Goal: Task Accomplishment & Management: Manage account settings

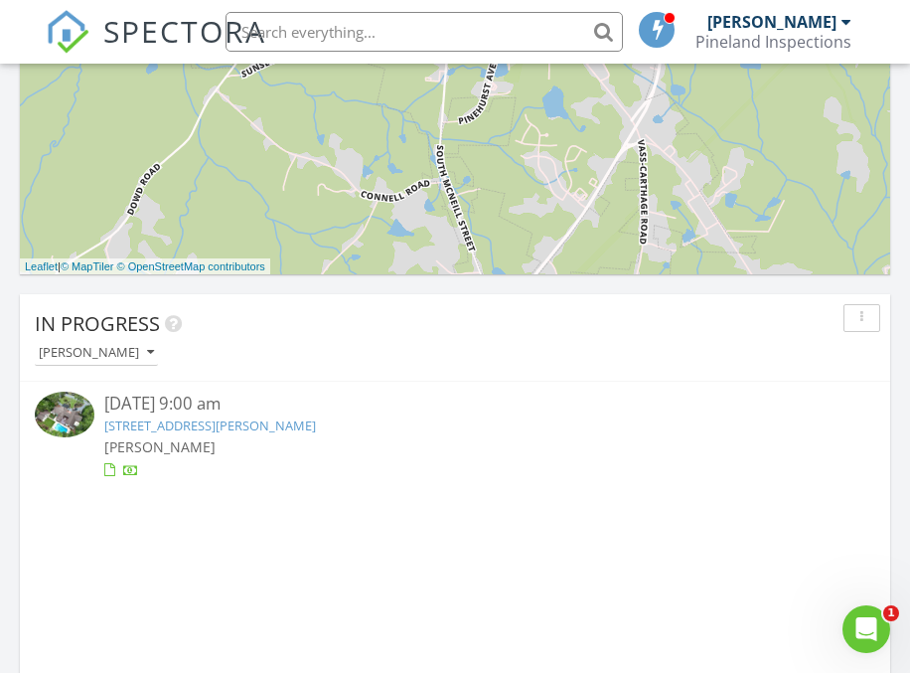
scroll to position [1229, 0]
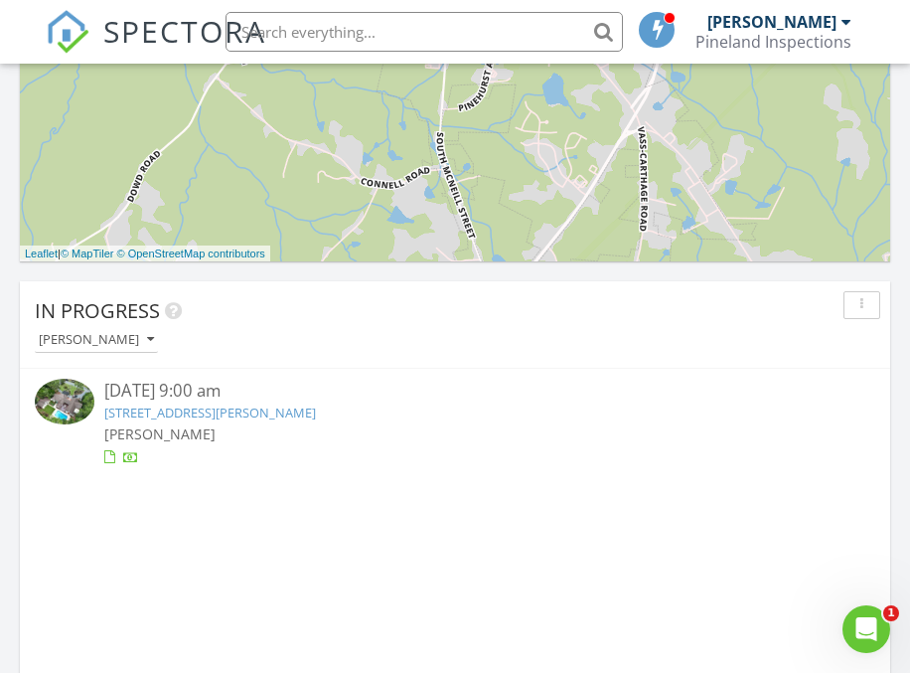
click at [245, 410] on link "[STREET_ADDRESS][PERSON_NAME]" at bounding box center [210, 412] width 212 height 18
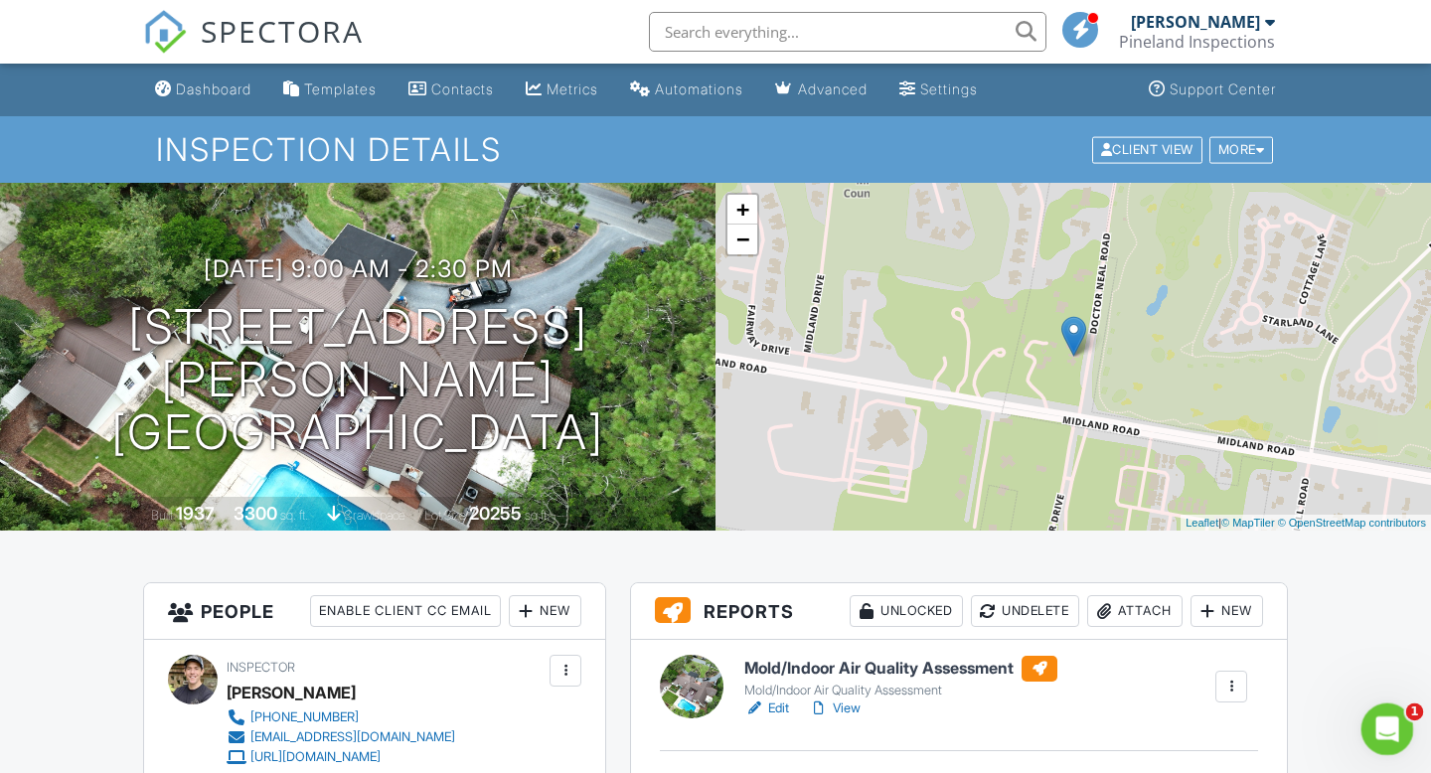
click at [909, 672] on icon "Open Intercom Messenger" at bounding box center [1384, 727] width 33 height 33
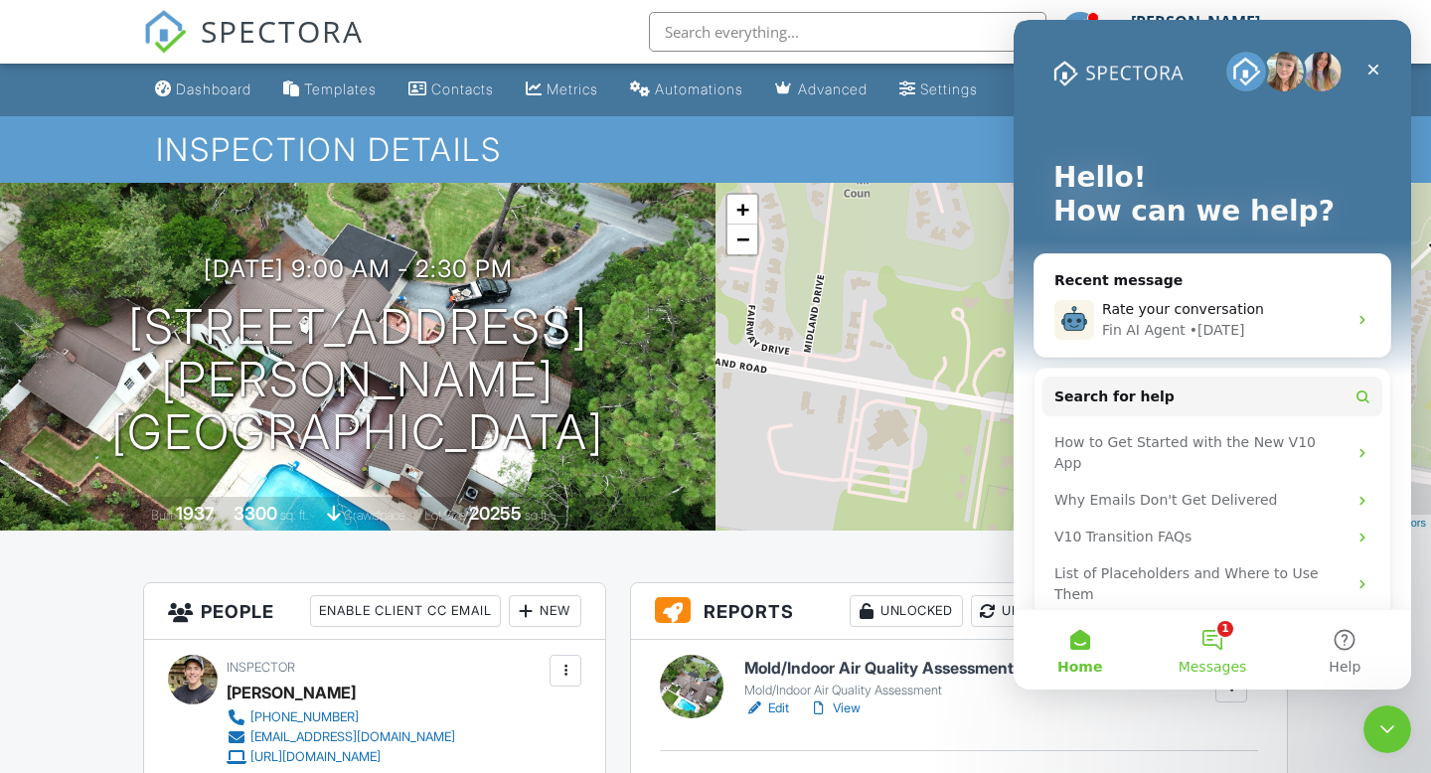
click at [909, 647] on button "1 Messages" at bounding box center [1212, 650] width 132 height 80
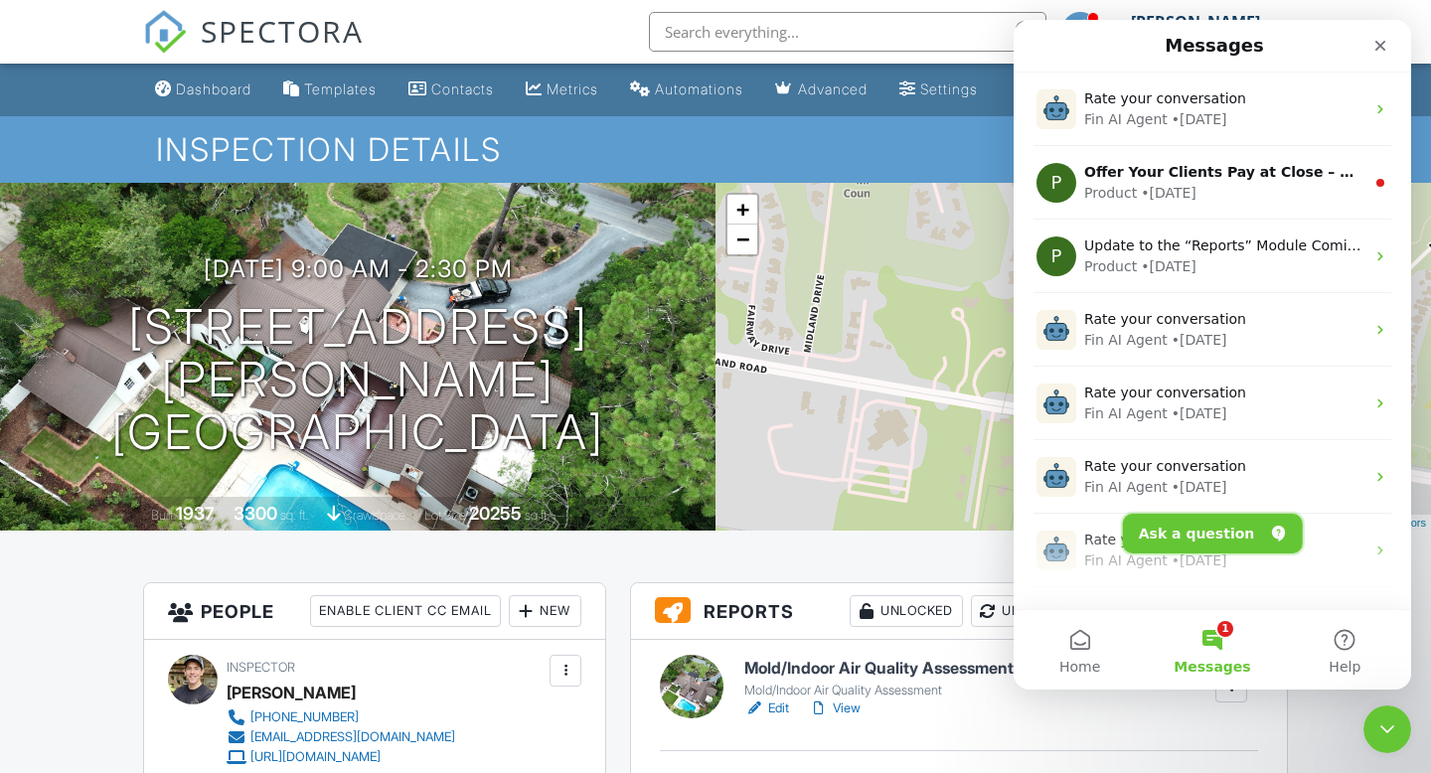
click at [909, 534] on button "Ask a question" at bounding box center [1213, 534] width 180 height 40
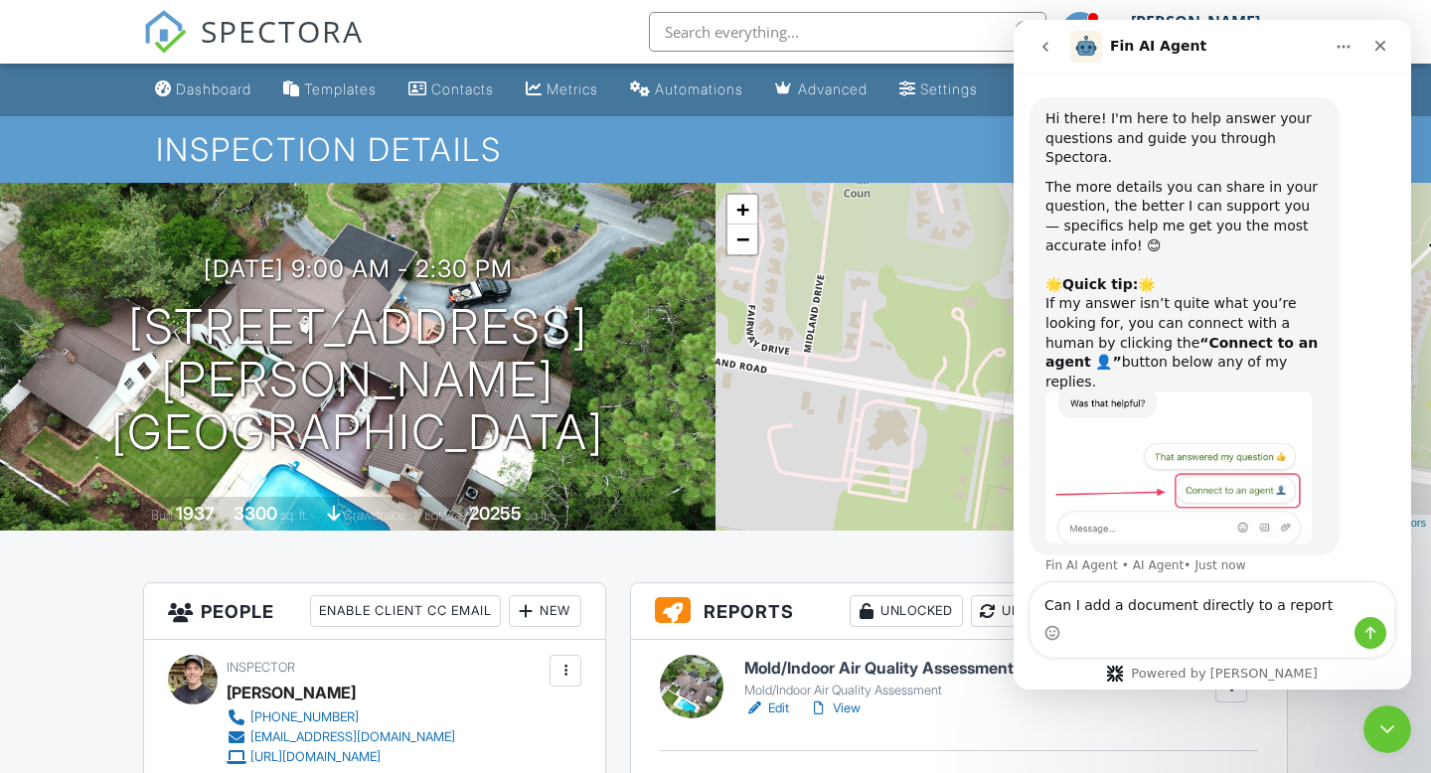
type textarea "Can I add a document directly to a report?"
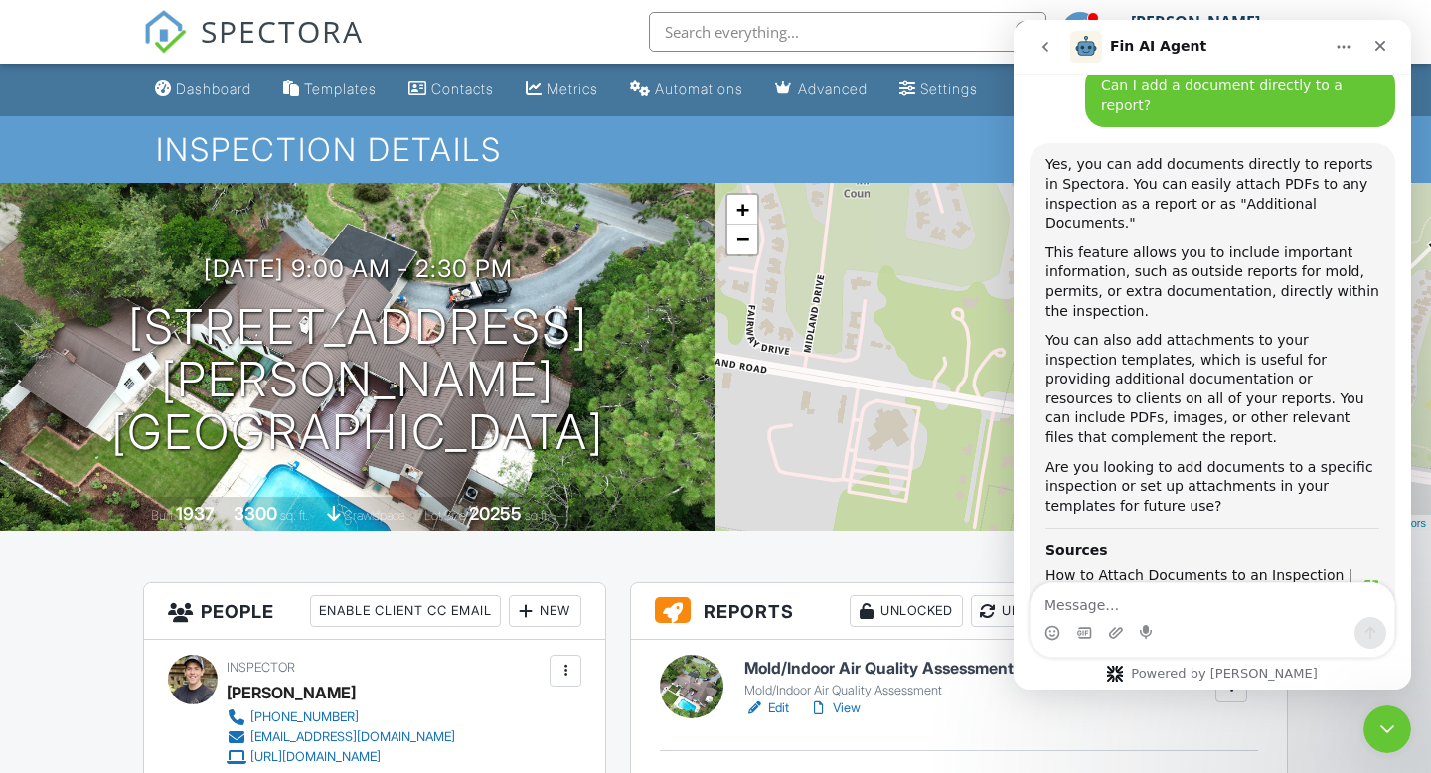
scroll to position [508, 0]
type textarea "specific inspection"
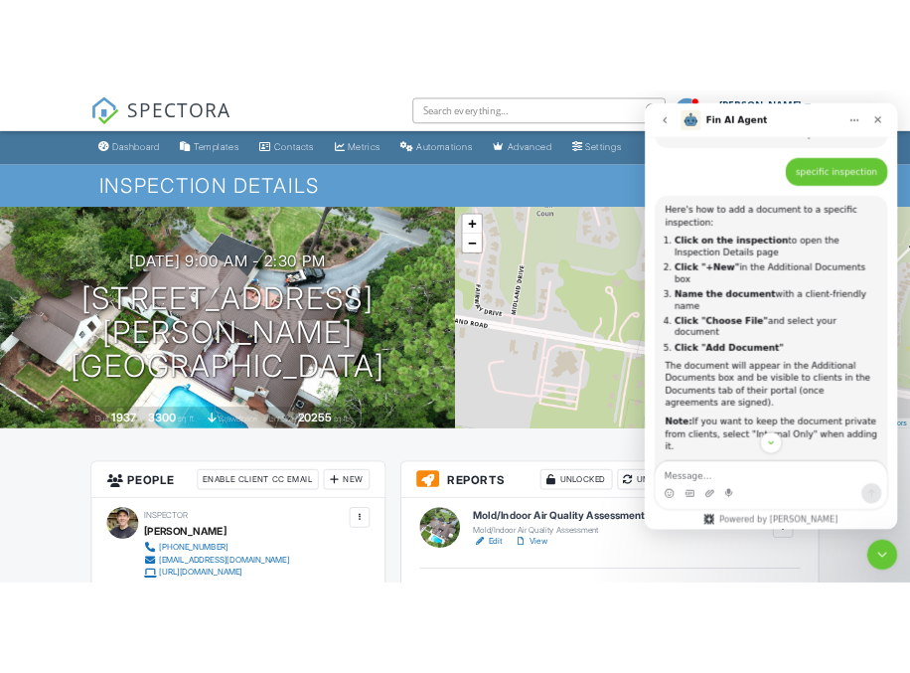
scroll to position [1135, 0]
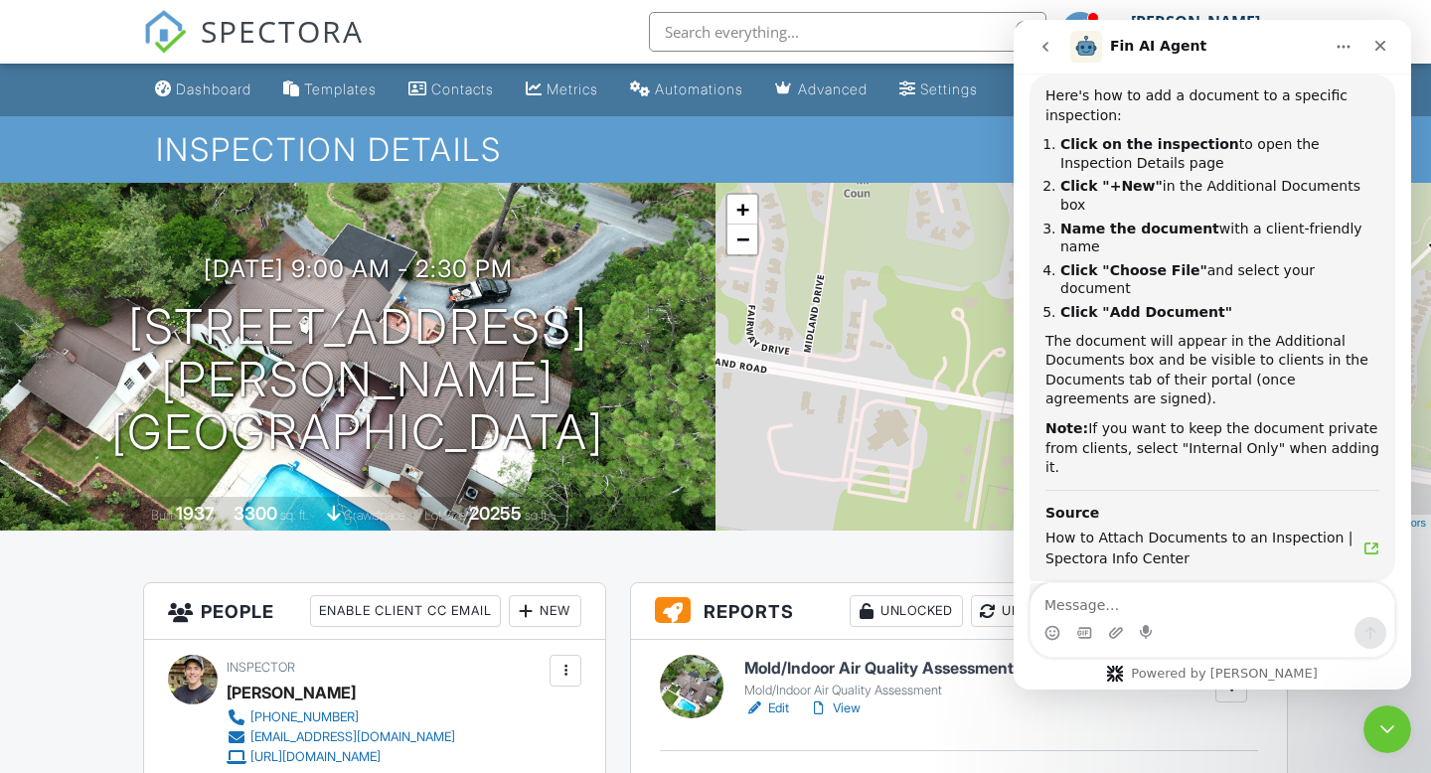
scroll to position [1252, 0]
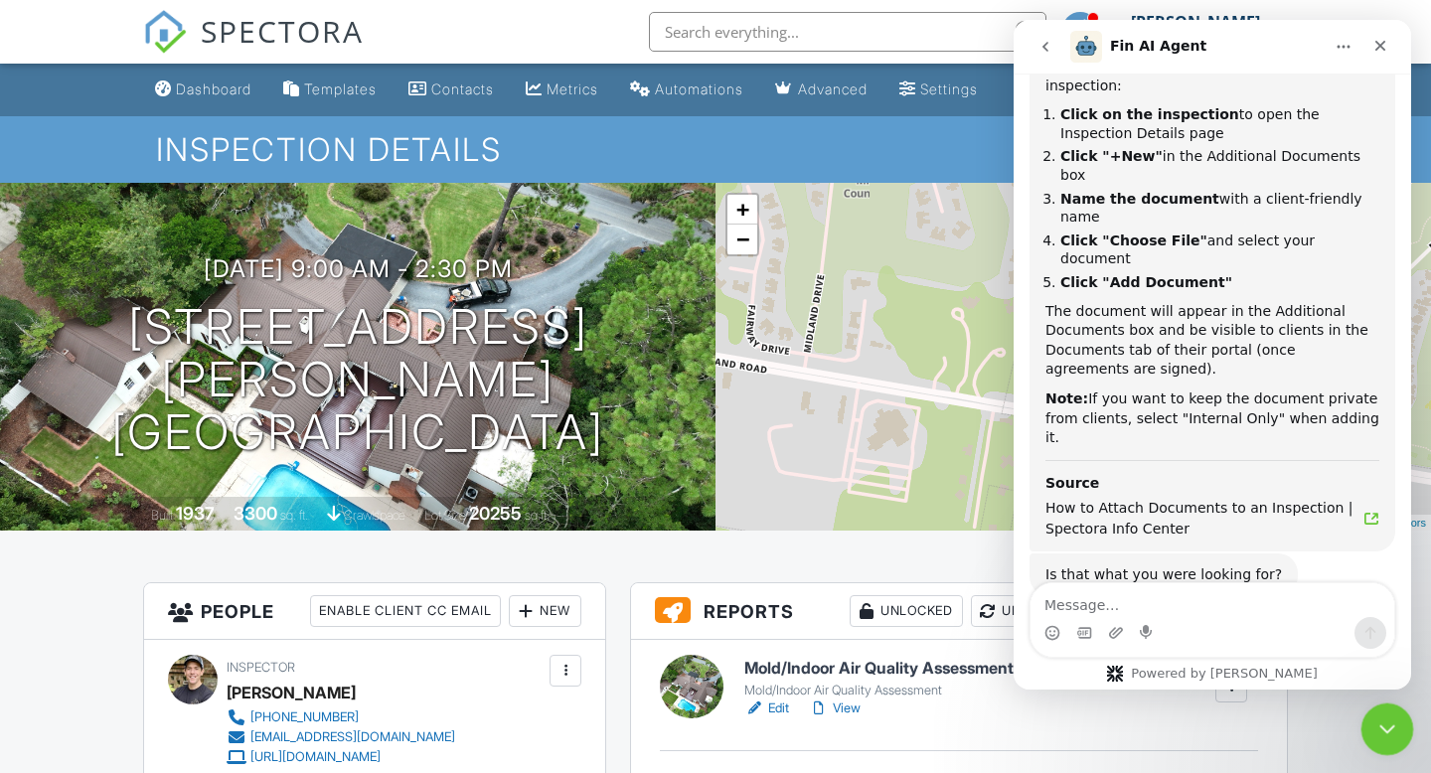
click at [909, 672] on div "Close Intercom Messenger" at bounding box center [1385, 727] width 48 height 48
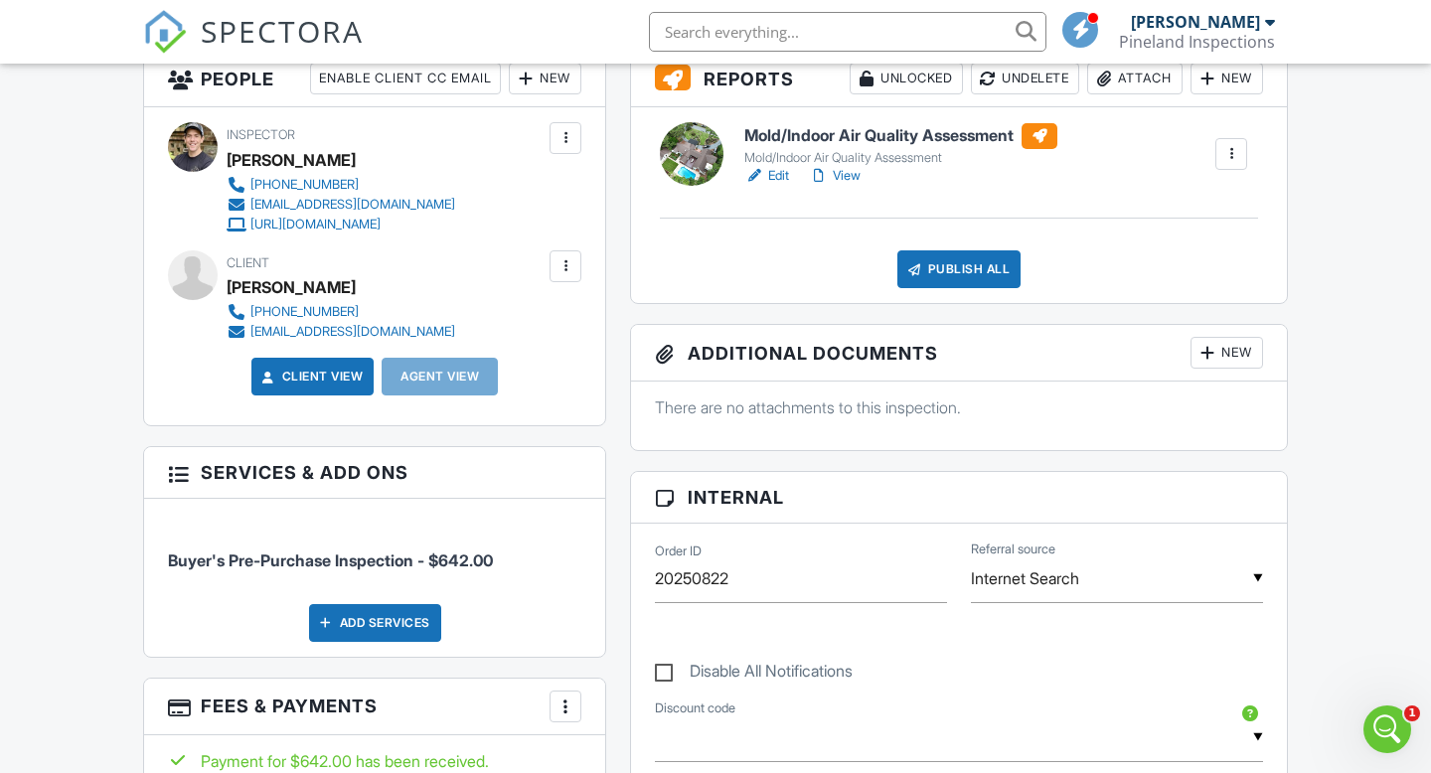
scroll to position [644, 0]
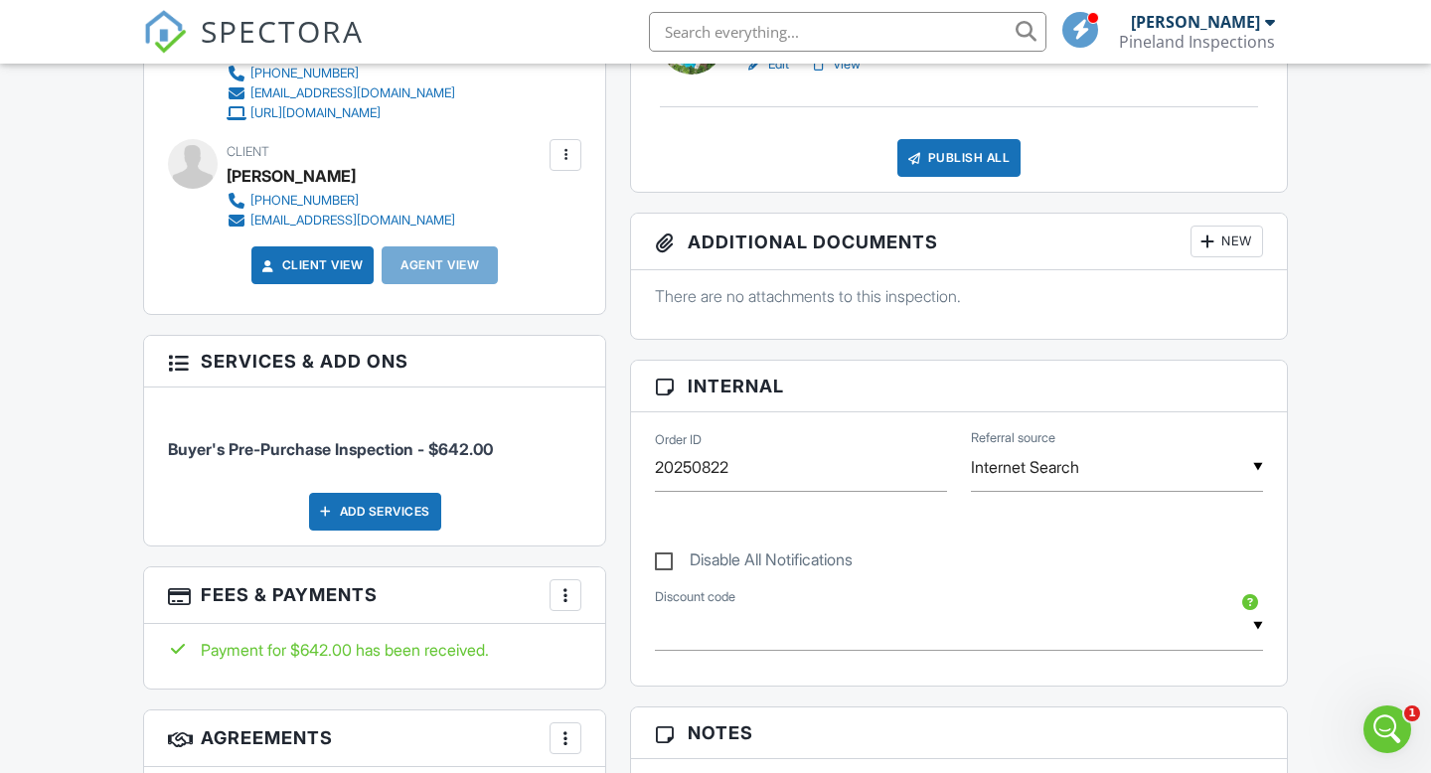
click at [909, 236] on div "New" at bounding box center [1227, 242] width 73 height 32
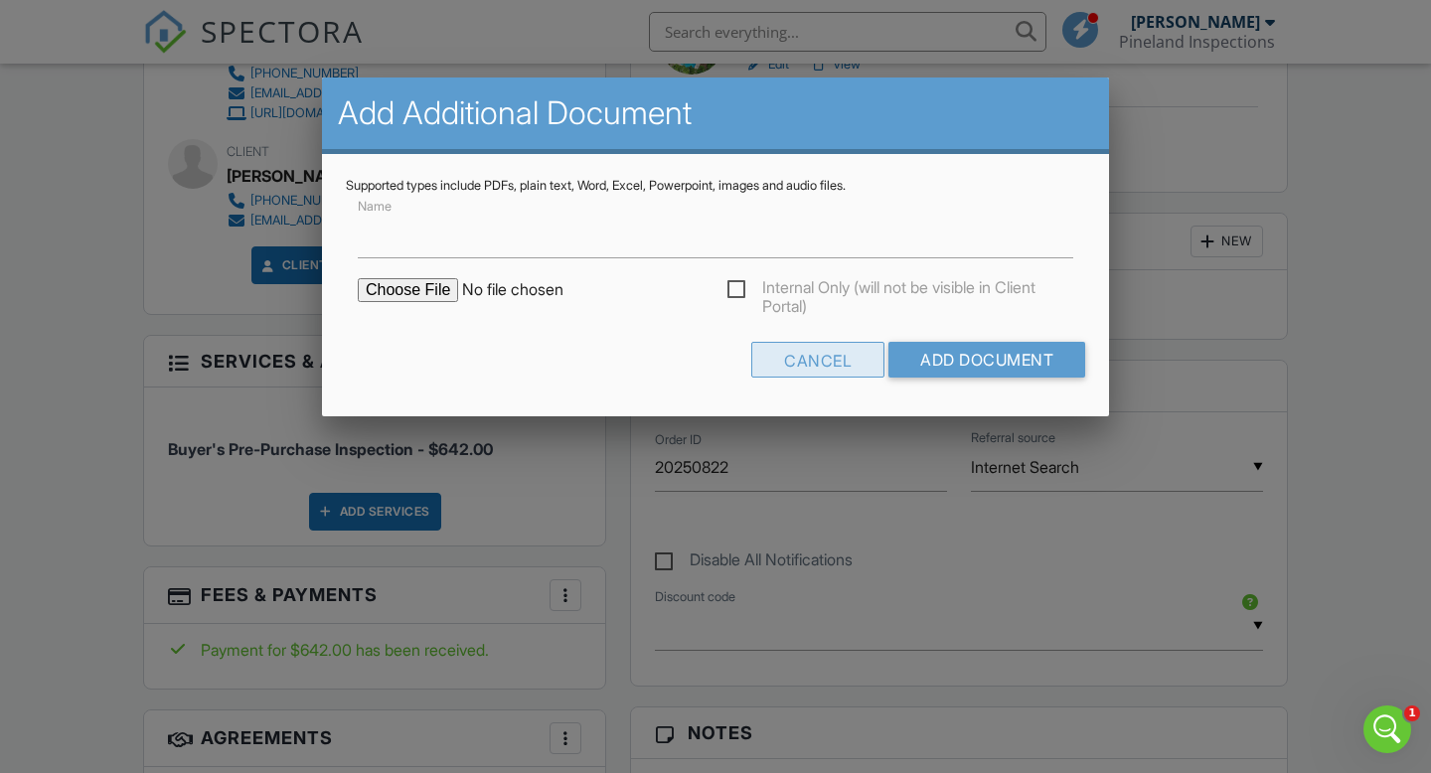
click at [840, 365] on div "Cancel" at bounding box center [817, 360] width 133 height 36
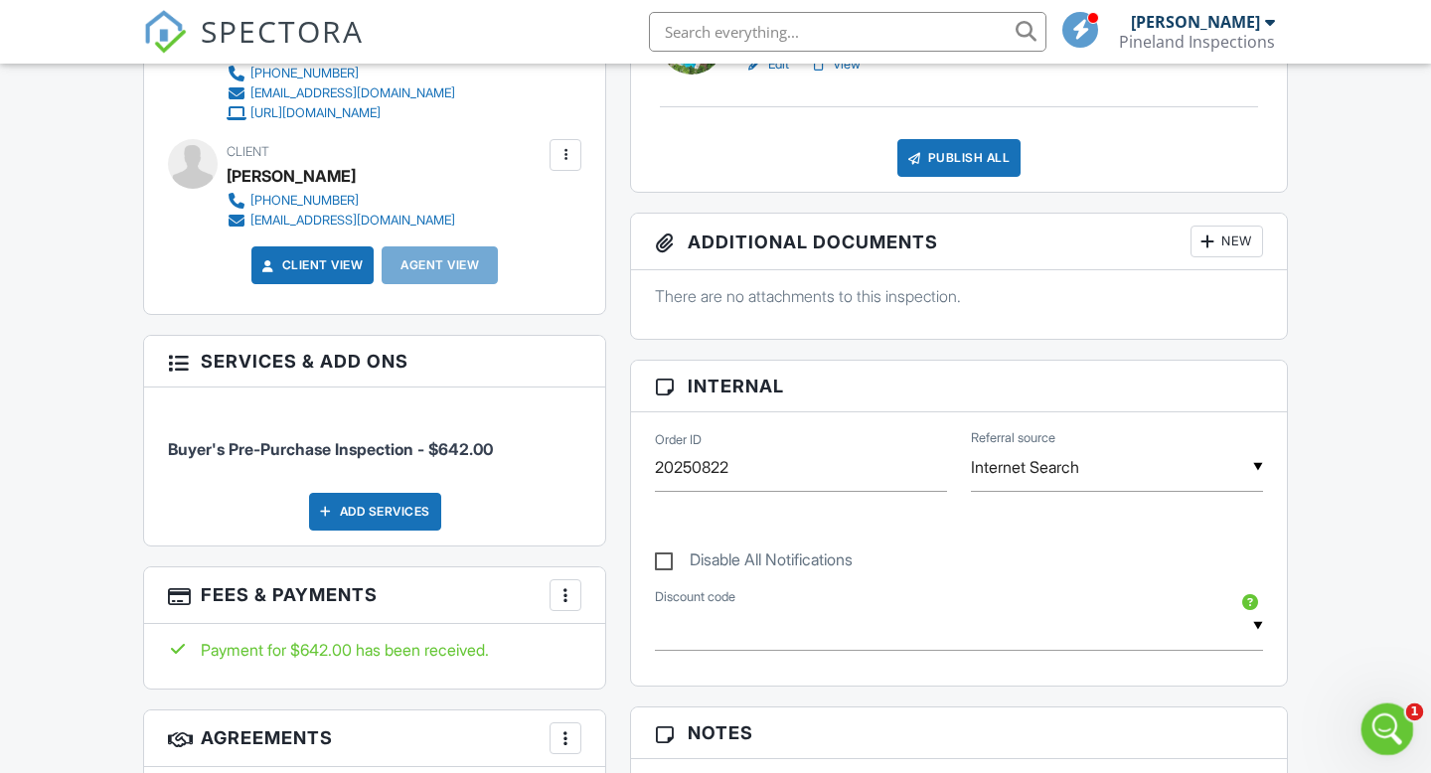
click at [909, 672] on icon "Open Intercom Messenger" at bounding box center [1384, 727] width 33 height 33
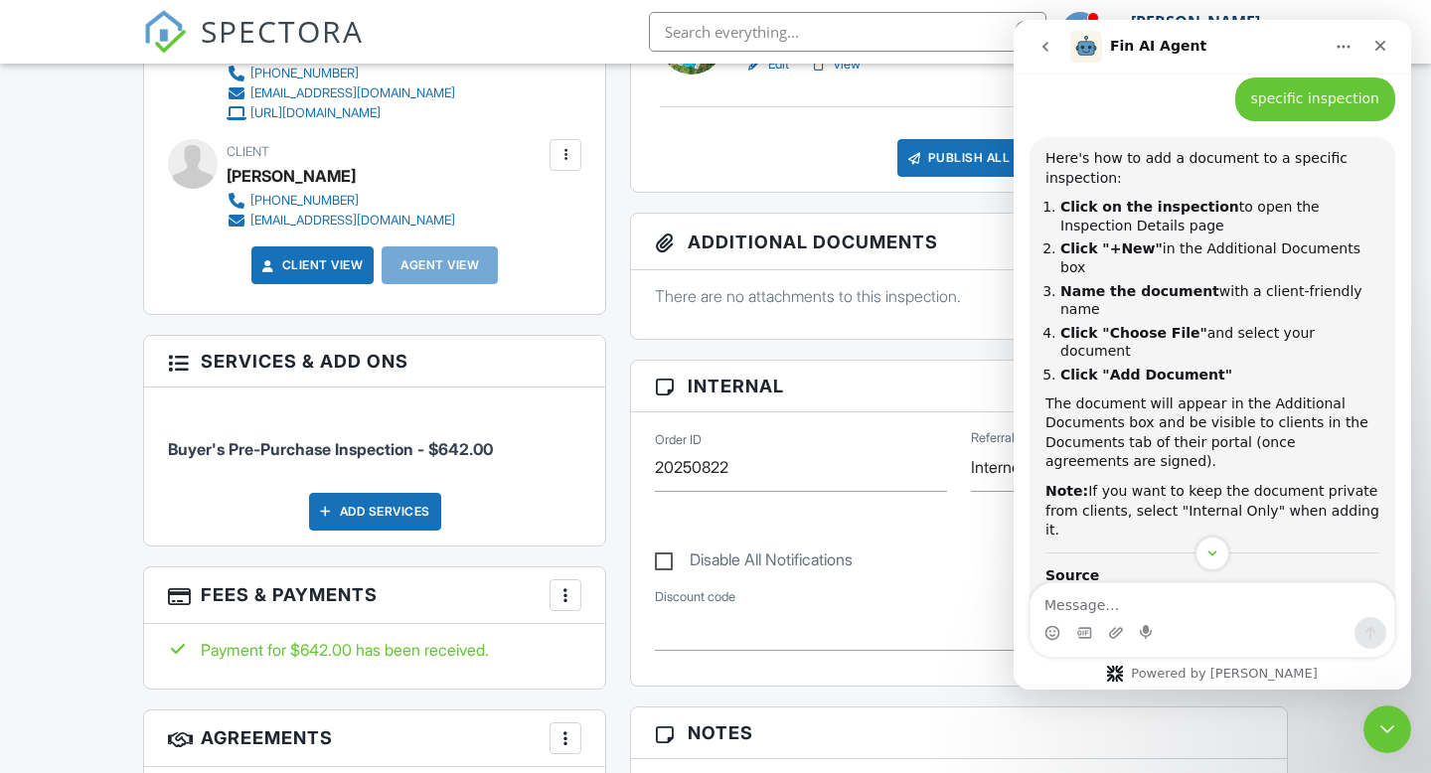
scroll to position [1155, 0]
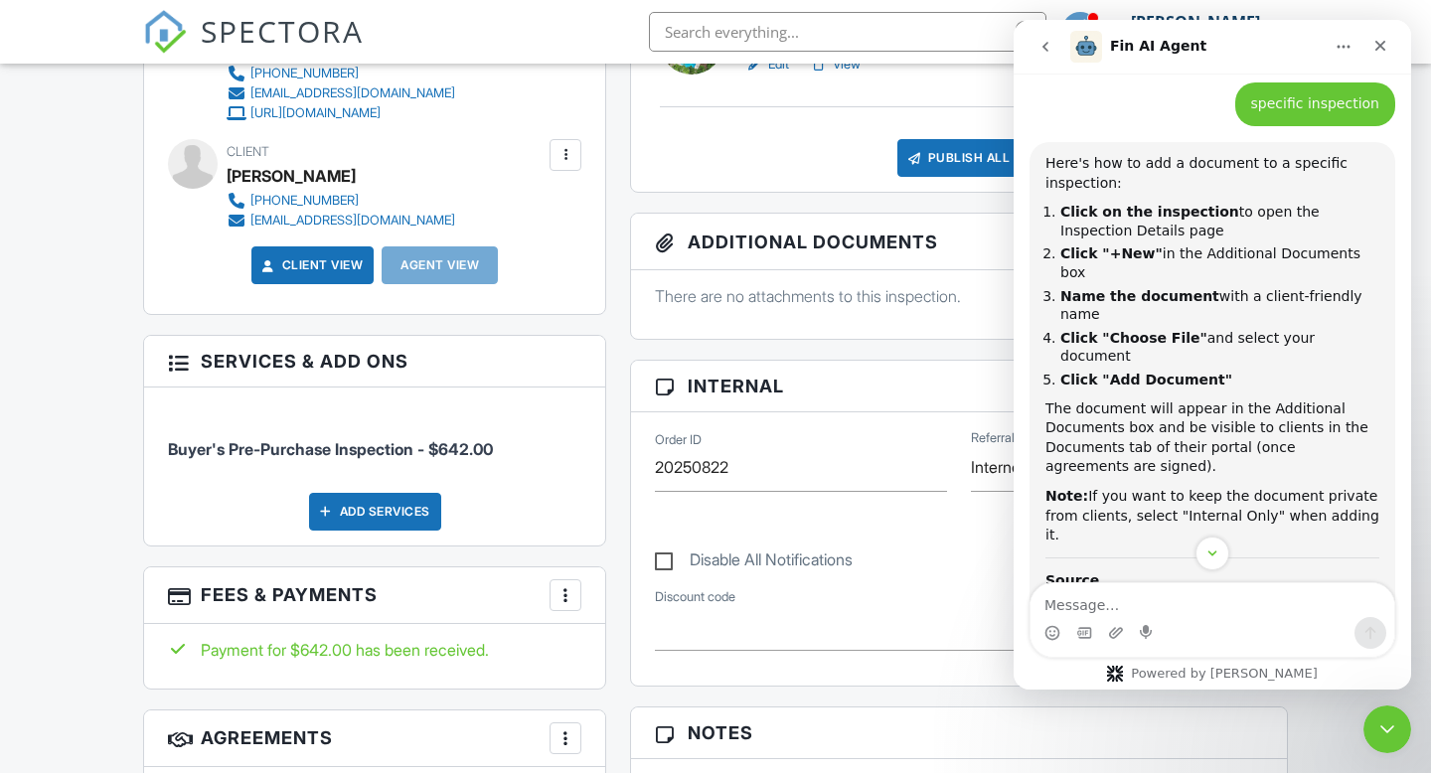
click at [909, 342] on div "Reports Unlocked Undelete Attach New Mold/Indoor Air Quality Assessment Mold/In…" at bounding box center [959, 761] width 682 height 1647
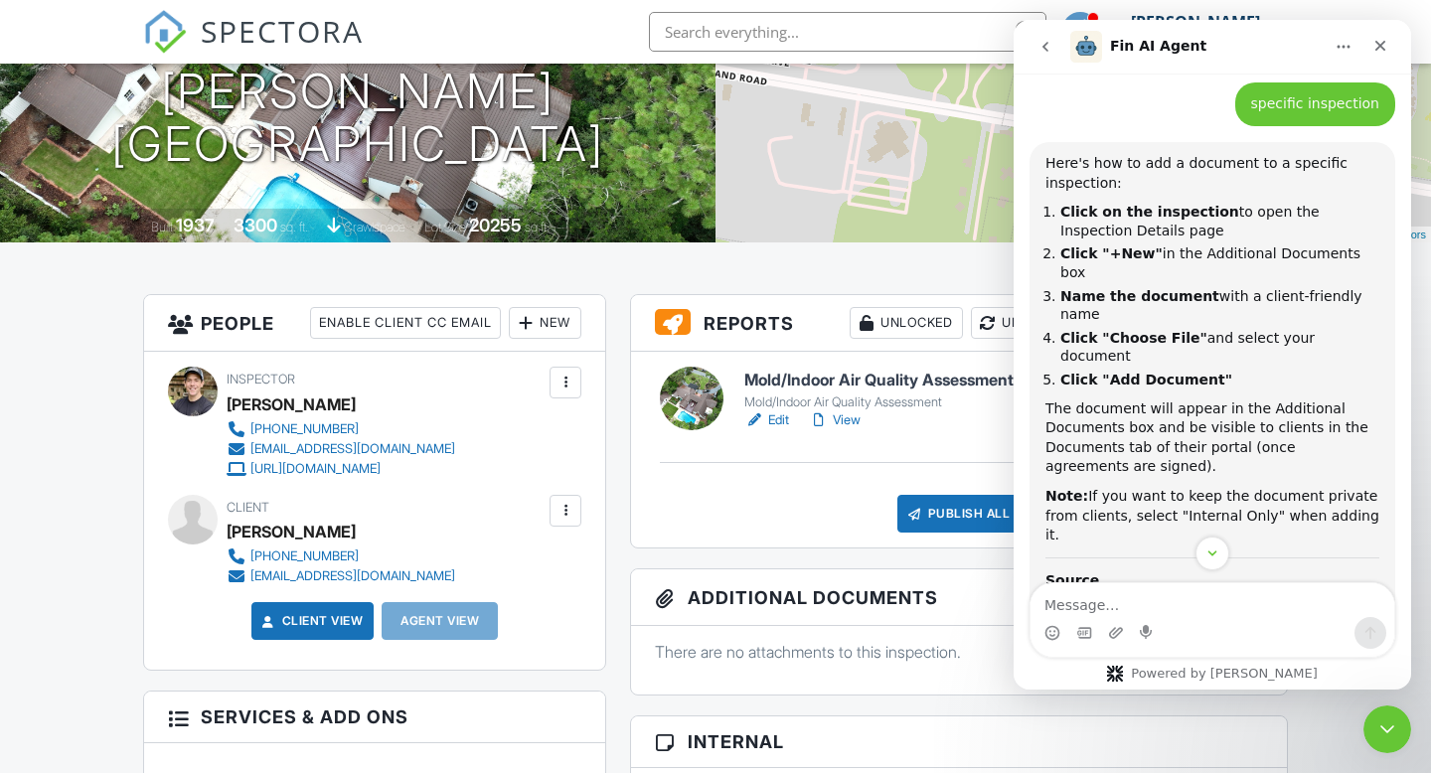
scroll to position [277, 0]
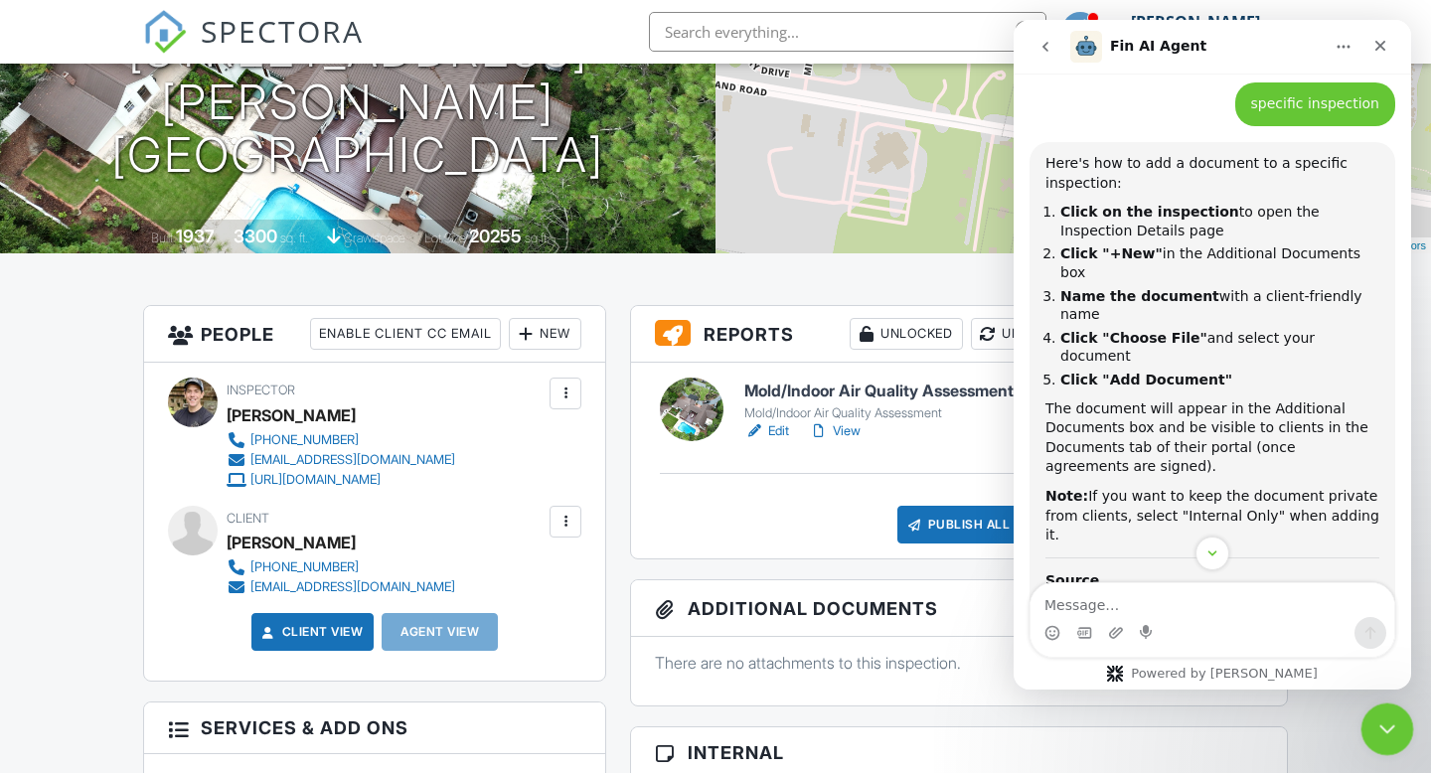
click at [909, 672] on div "Close Intercom Messenger" at bounding box center [1385, 727] width 48 height 48
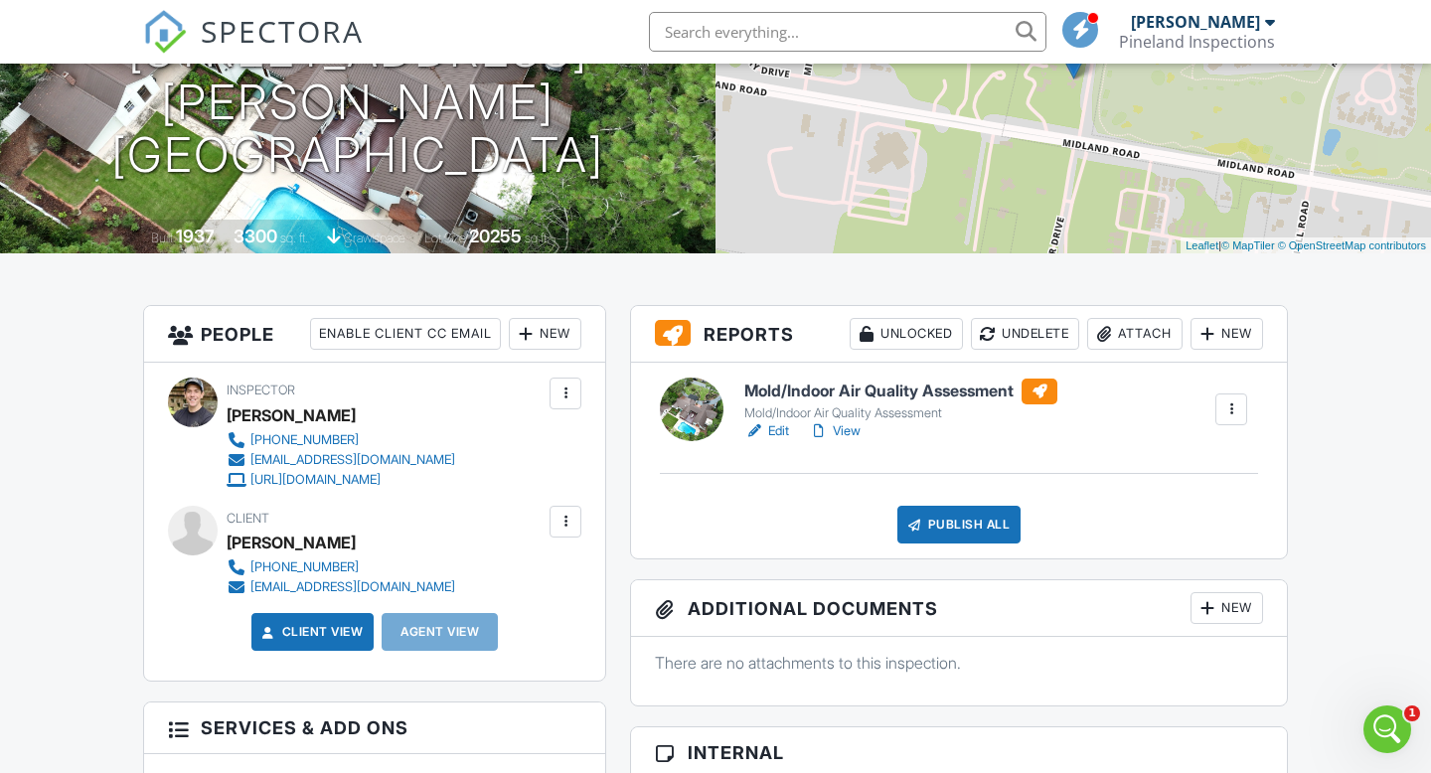
click at [909, 609] on div "New" at bounding box center [1227, 608] width 73 height 32
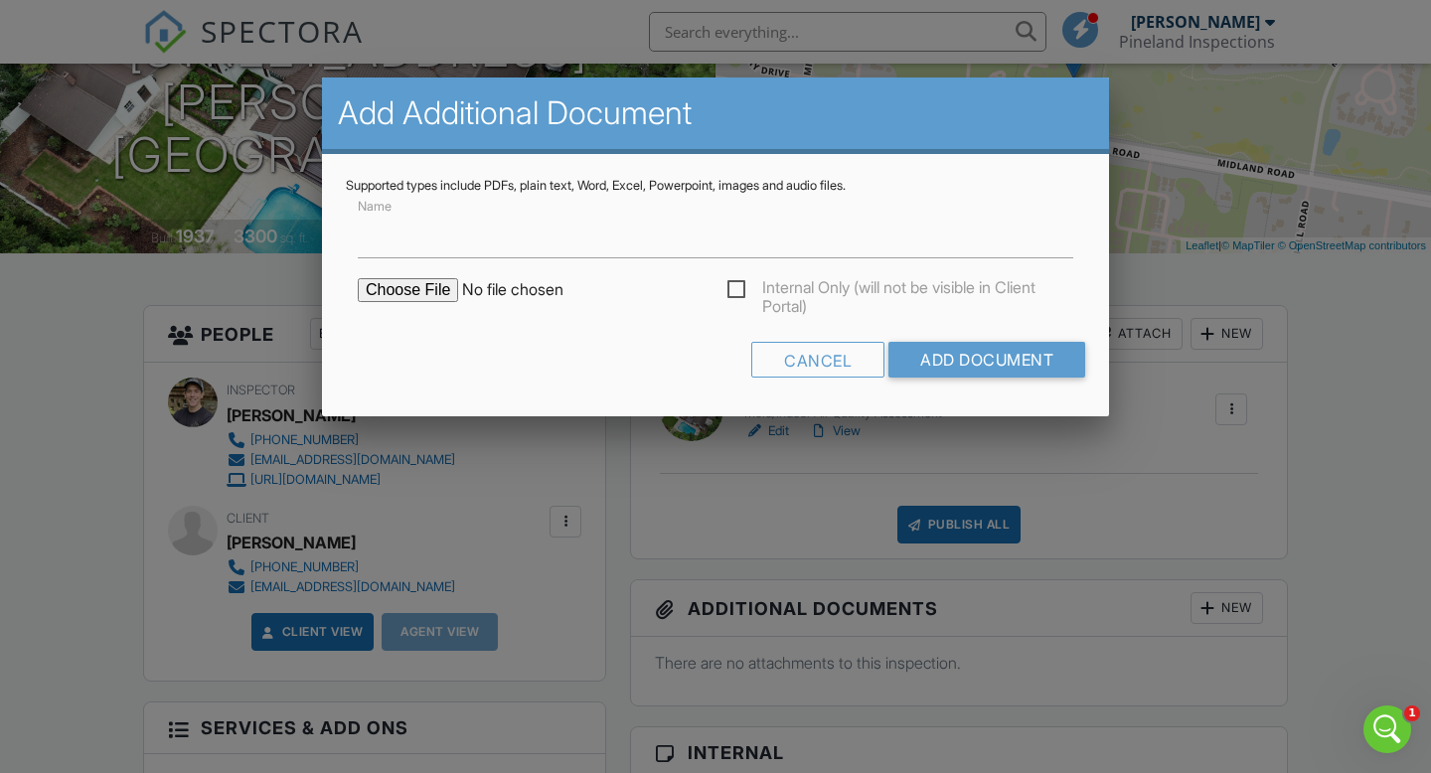
click at [418, 288] on input "file" at bounding box center [527, 290] width 338 height 24
type input "C:\fakepath\292505353_001.pdf"
click at [476, 238] on input "Name" at bounding box center [716, 234] width 716 height 49
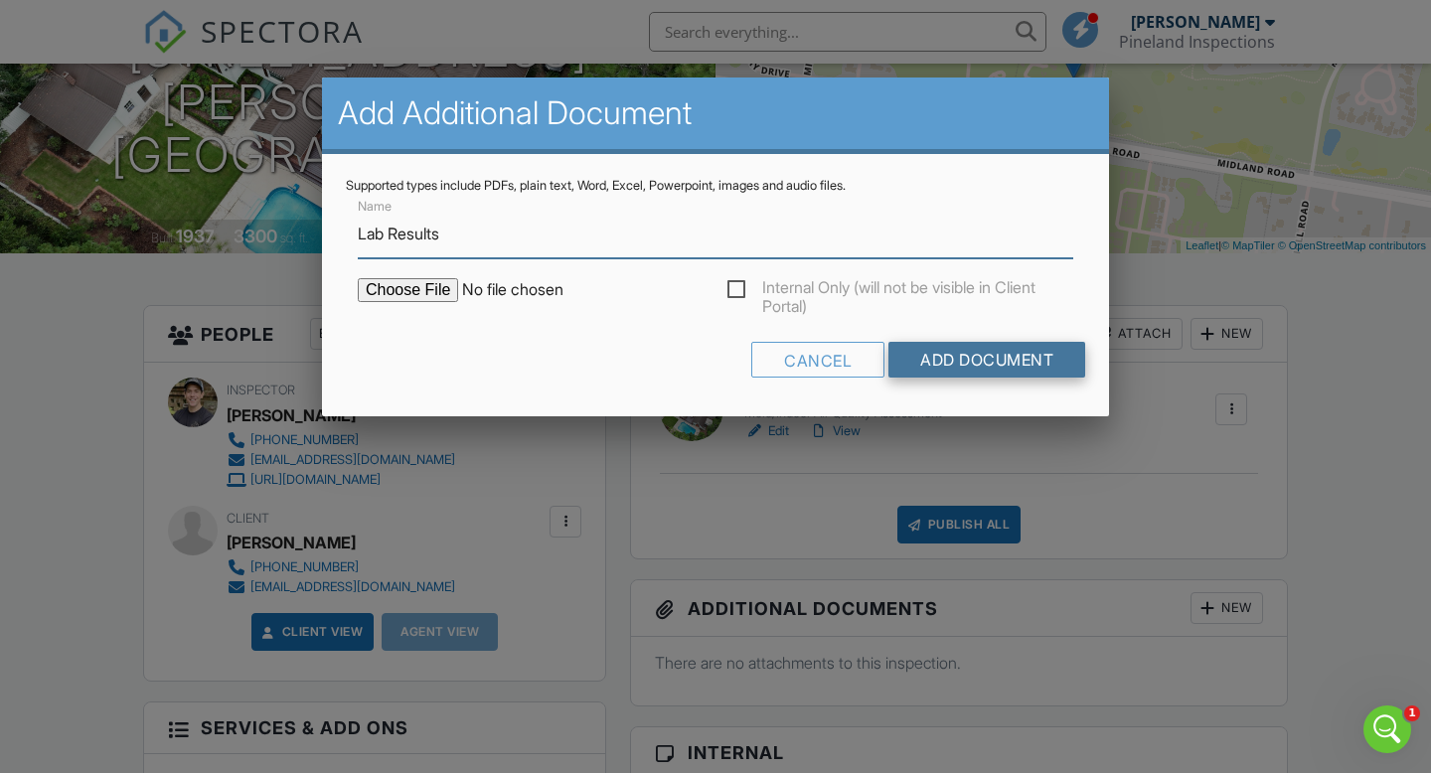
type input "Lab Results"
click at [909, 357] on input "Add Document" at bounding box center [986, 360] width 197 height 36
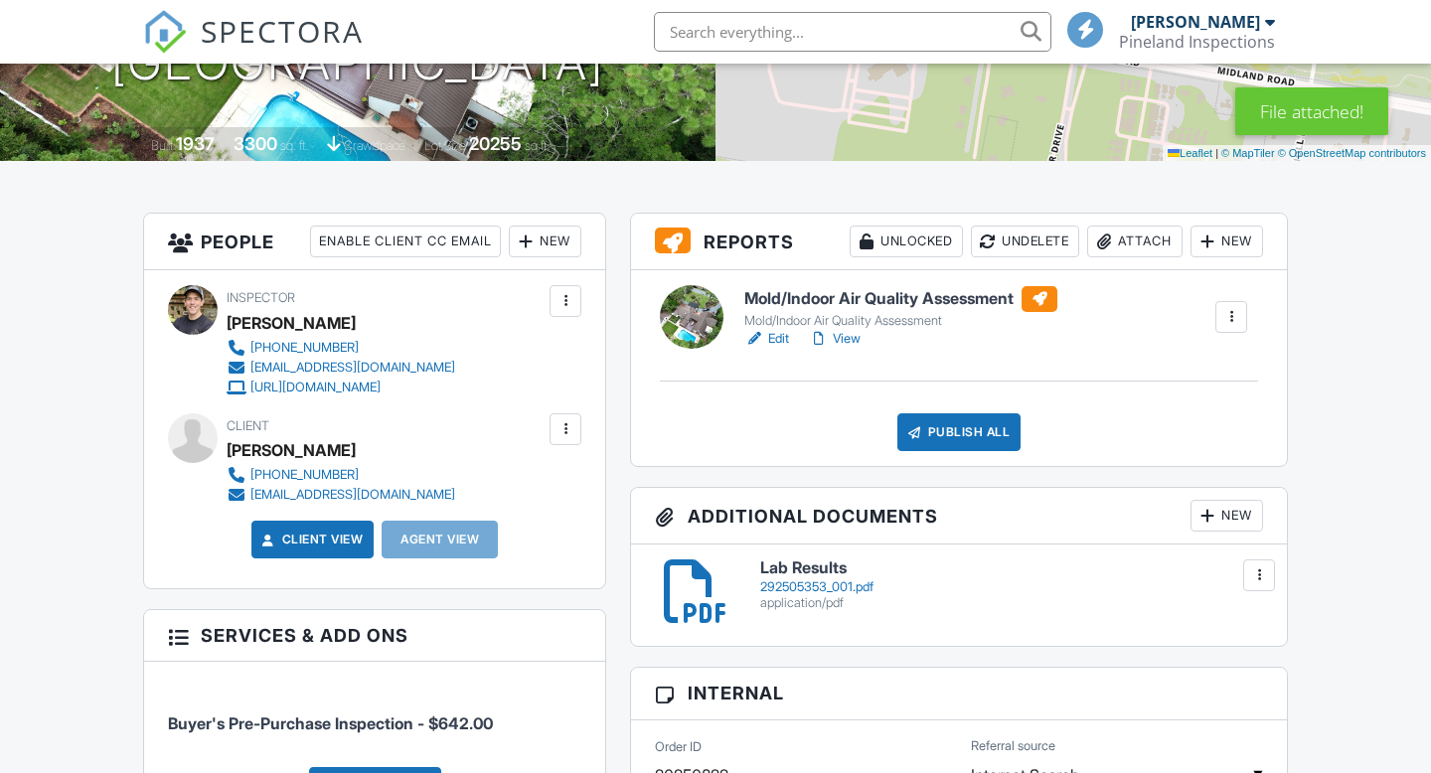
click at [1228, 518] on div "New" at bounding box center [1227, 516] width 73 height 32
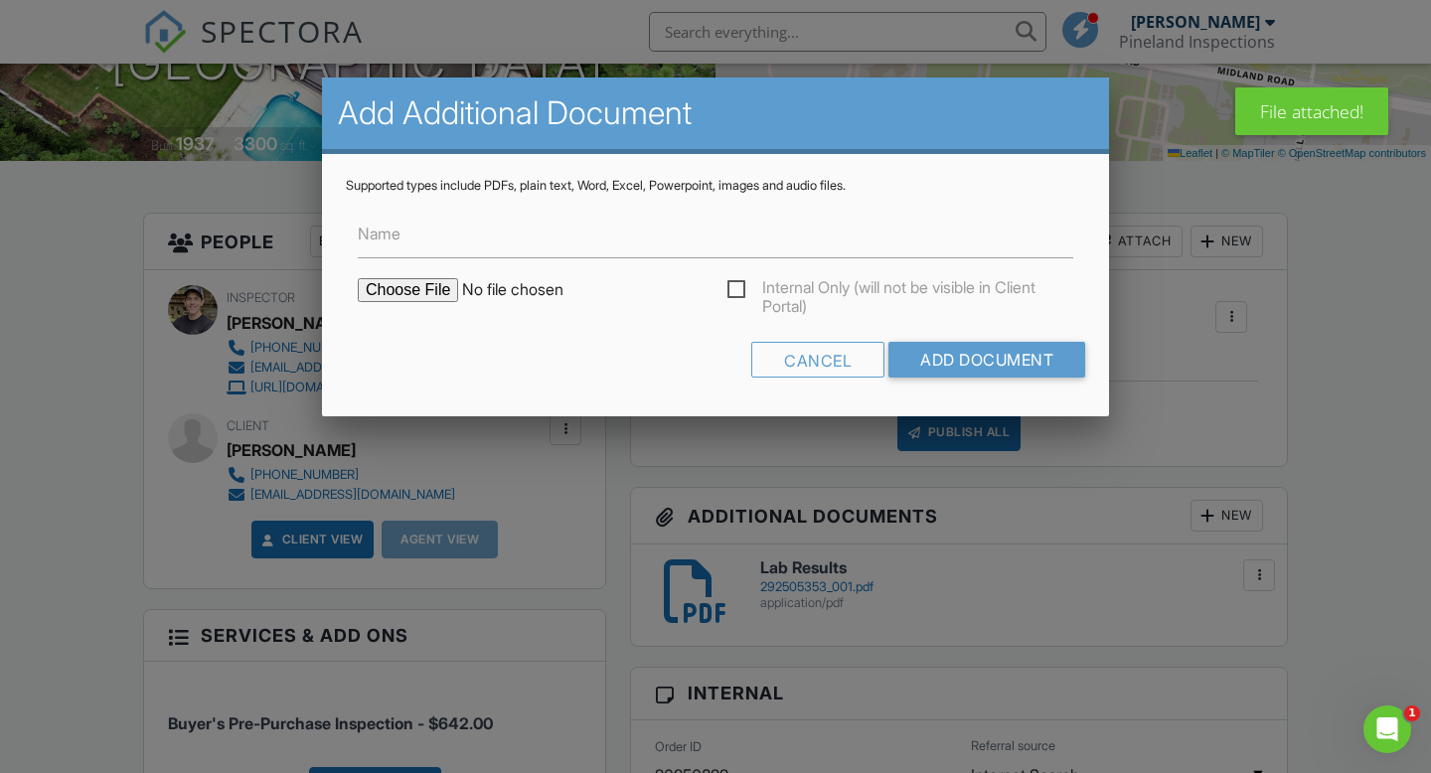
click at [425, 290] on input "file" at bounding box center [527, 290] width 338 height 24
type input "C:\fakepath\292505353_coc.pdf"
click at [401, 234] on label "Name" at bounding box center [379, 234] width 43 height 22
click at [0, 0] on input "Name" at bounding box center [0, 0] width 0 height 0
click at [401, 234] on label "Name" at bounding box center [379, 234] width 43 height 22
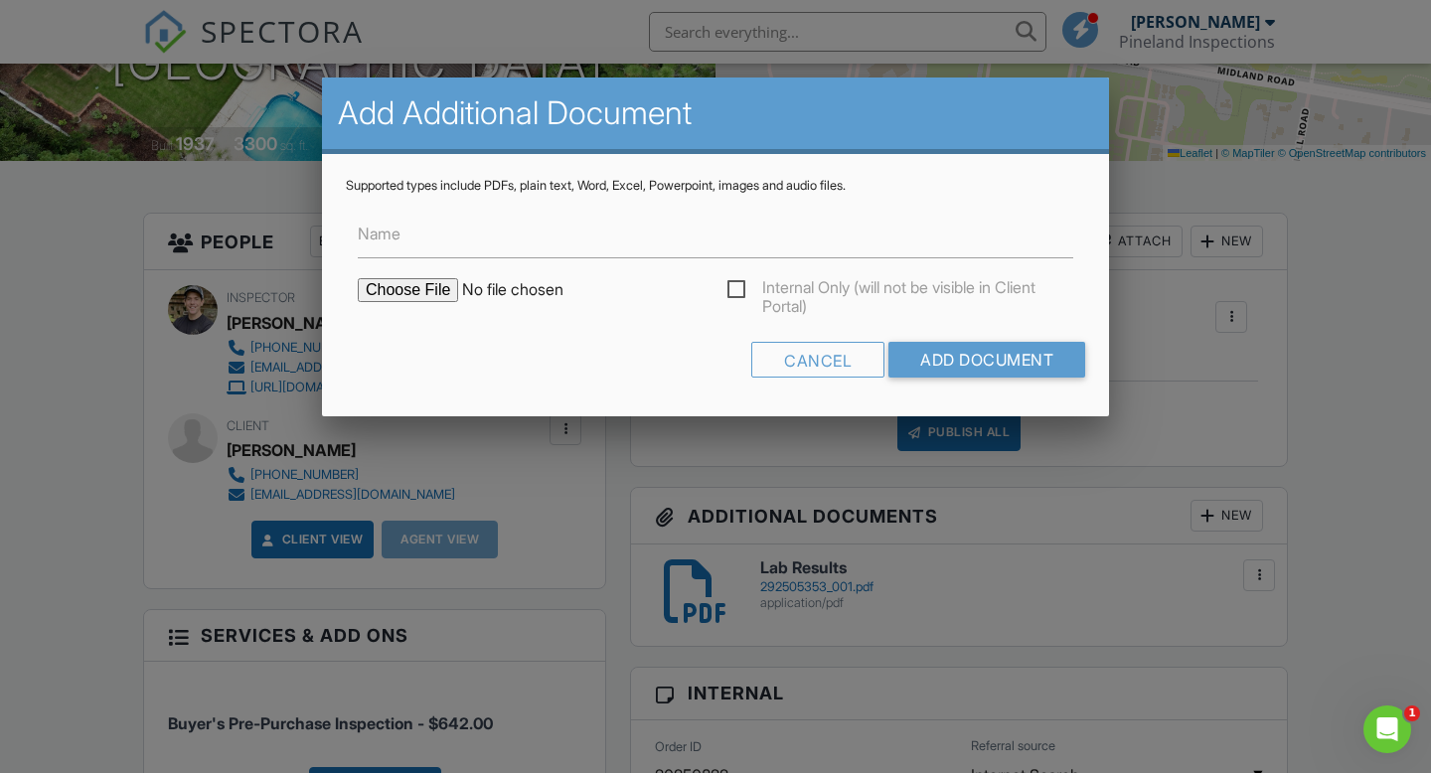
click at [0, 0] on input "Name" at bounding box center [0, 0] width 0 height 0
click at [363, 230] on label "Name" at bounding box center [379, 234] width 43 height 22
click at [0, 0] on input "Name" at bounding box center [0, 0] width 0 height 0
click at [388, 229] on label "Name" at bounding box center [379, 234] width 43 height 22
click at [0, 0] on input "Name" at bounding box center [0, 0] width 0 height 0
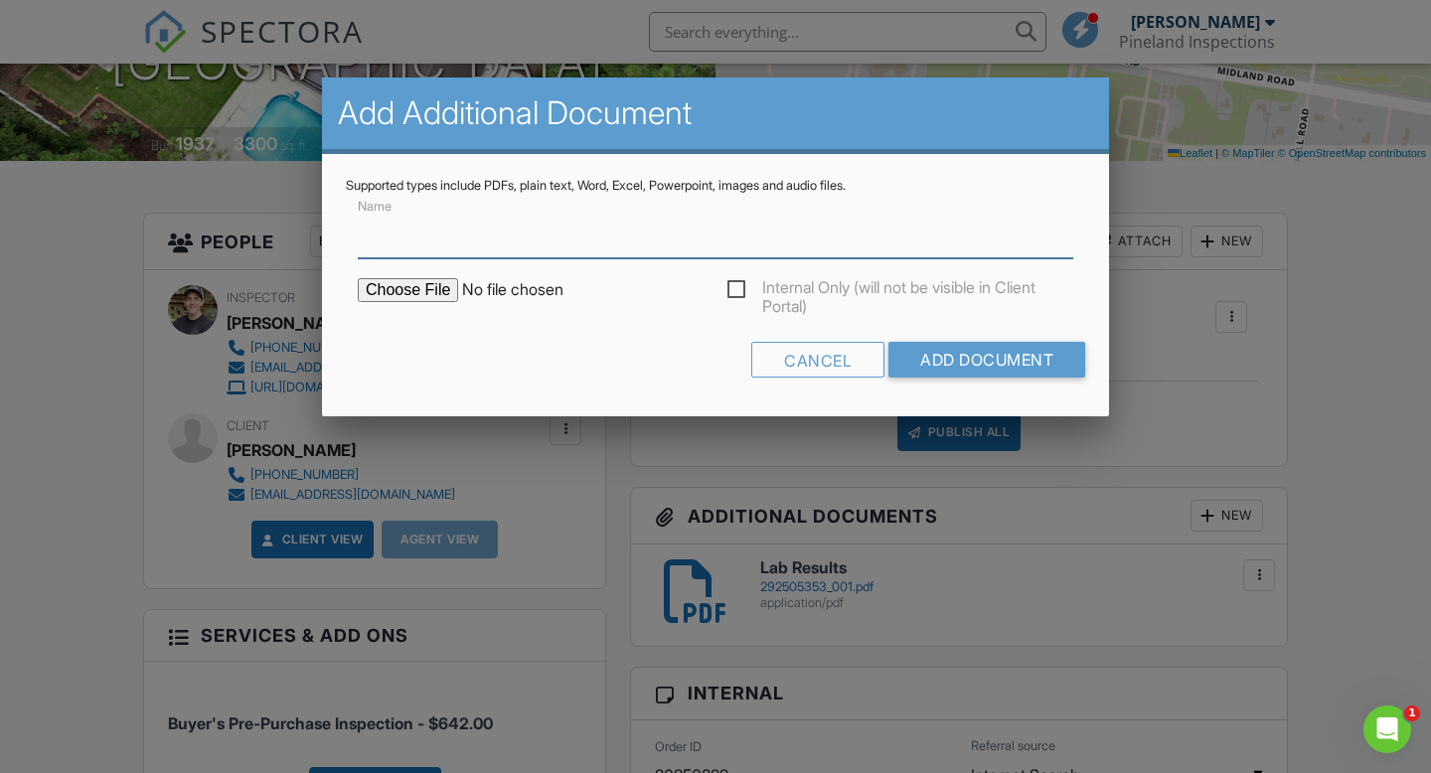
click at [406, 238] on input "Name" at bounding box center [716, 234] width 716 height 49
type input "Chain of Custody"
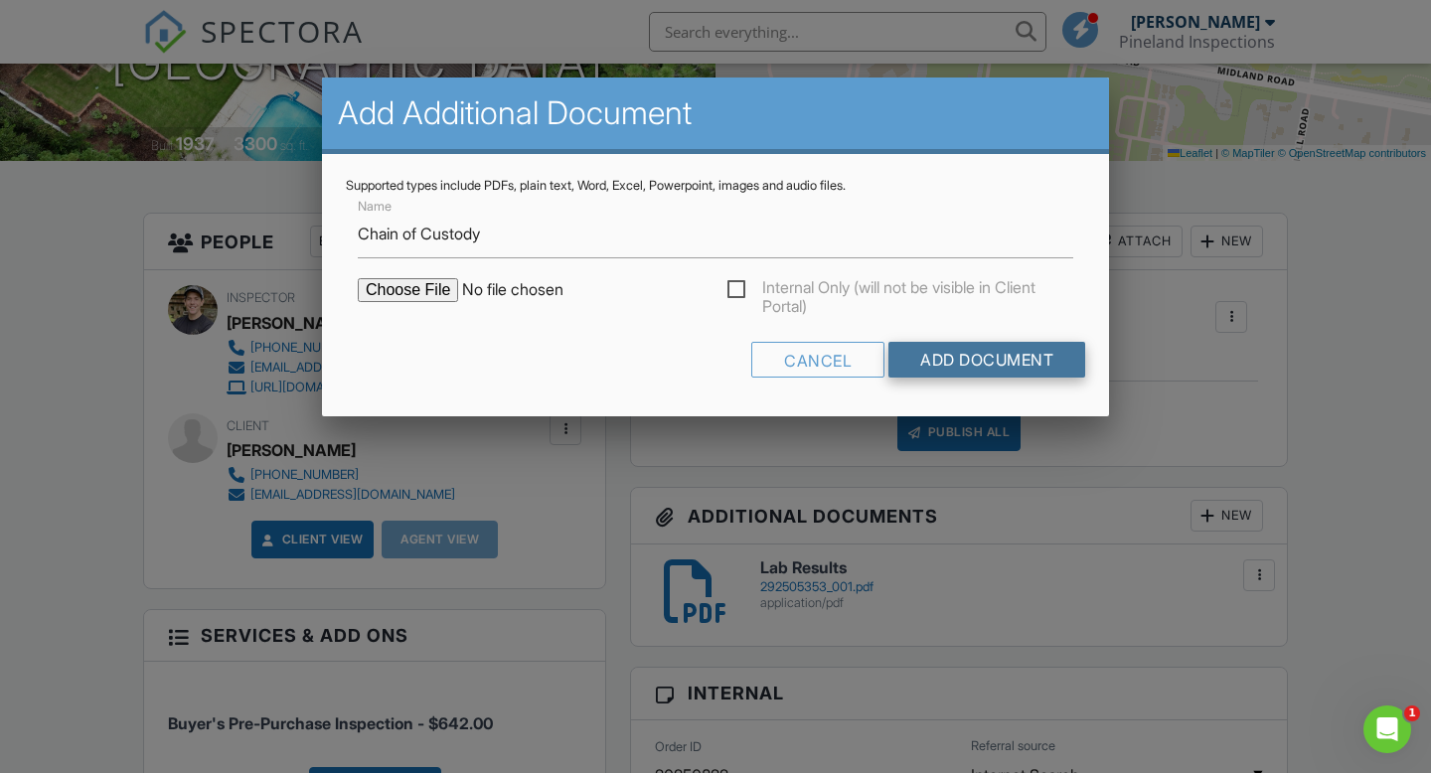
click at [948, 354] on input "Add Document" at bounding box center [986, 360] width 197 height 36
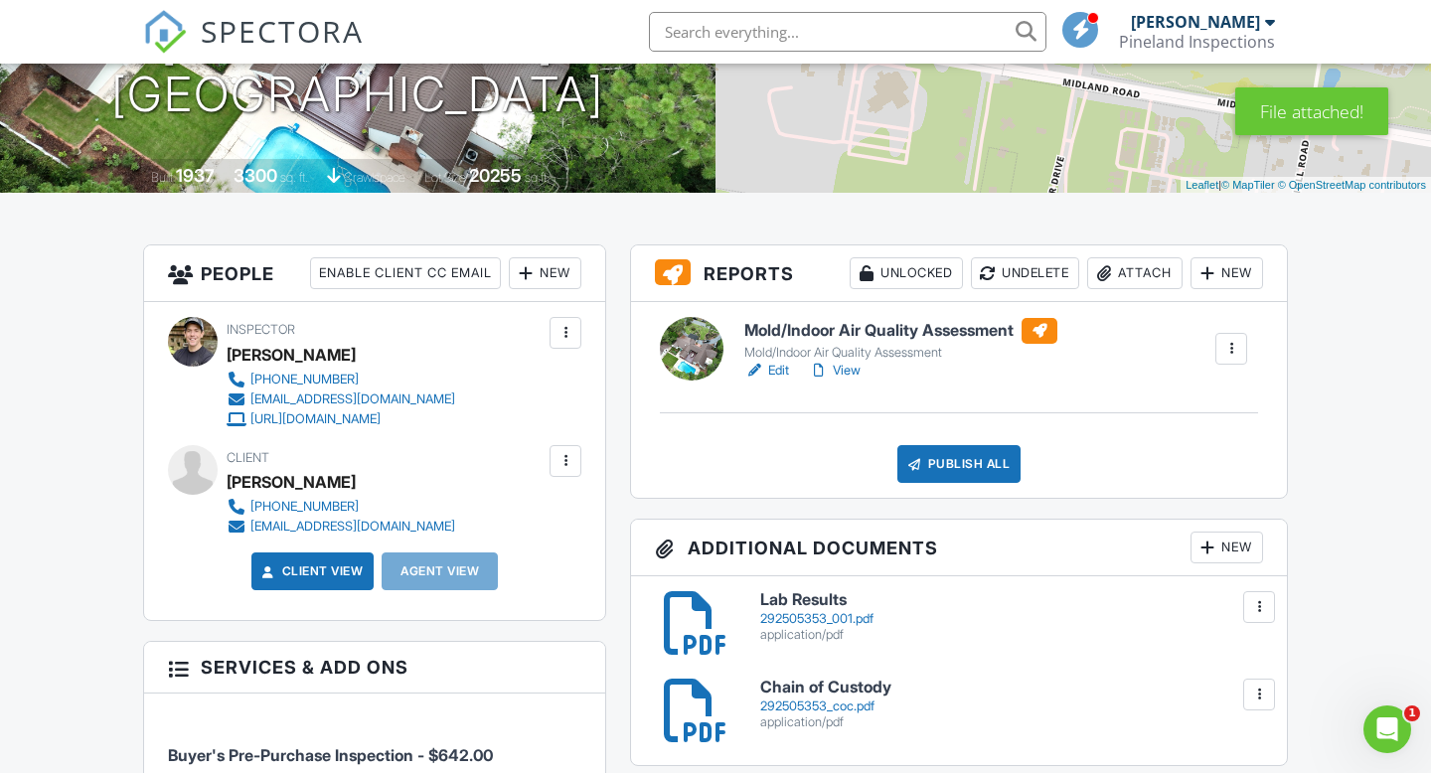
click at [843, 369] on link "View" at bounding box center [835, 371] width 52 height 20
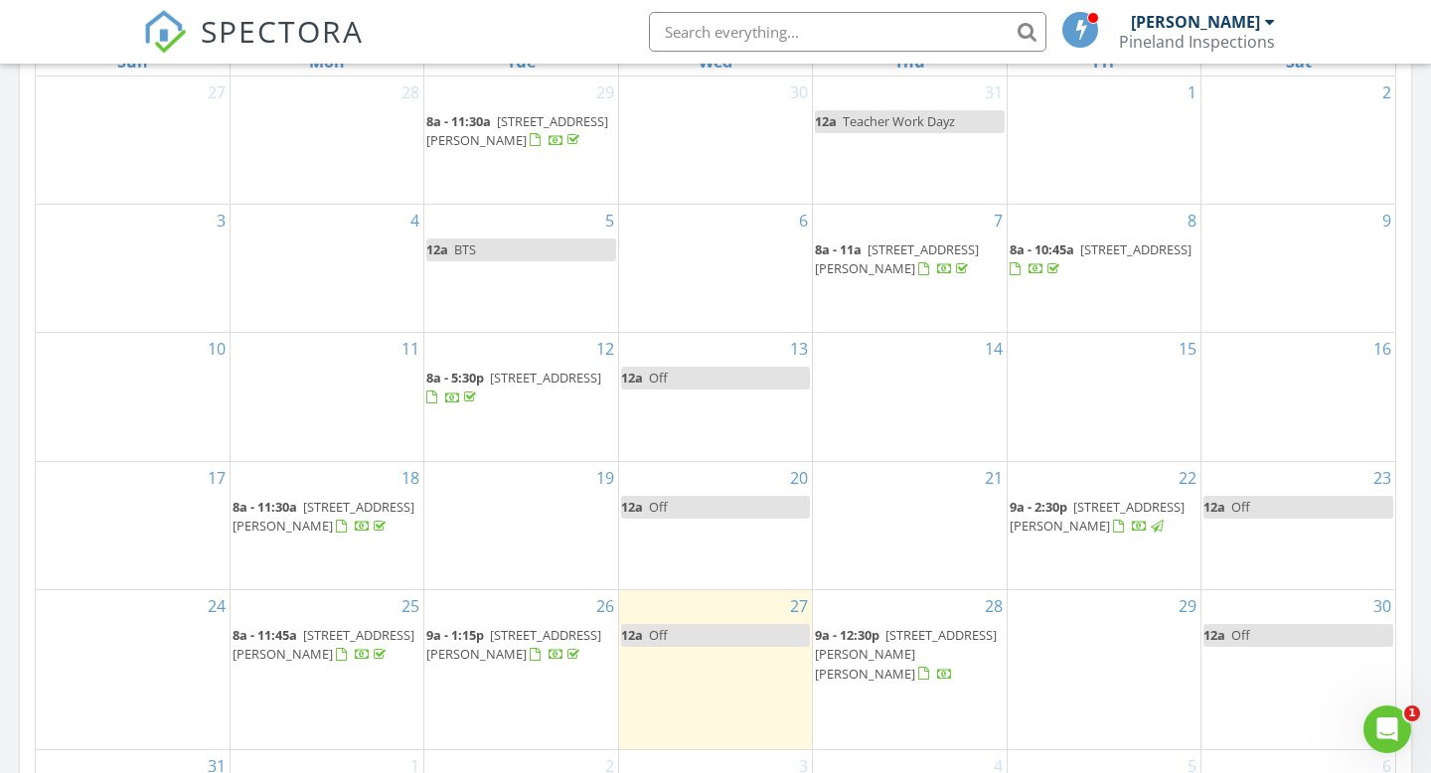
scroll to position [972, 0]
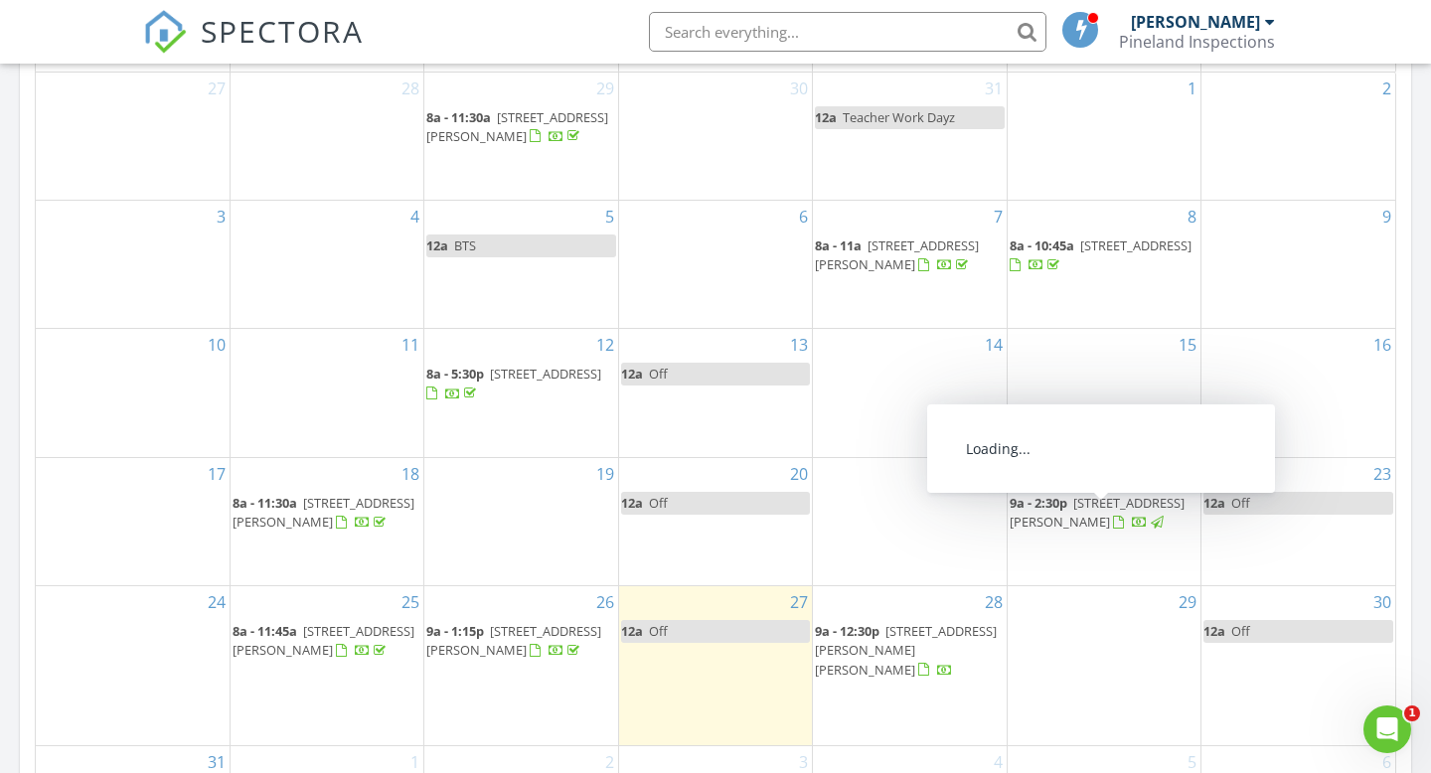
click at [1110, 527] on span "125 Dr Neal Rd, Southern Pines 28387" at bounding box center [1097, 512] width 175 height 37
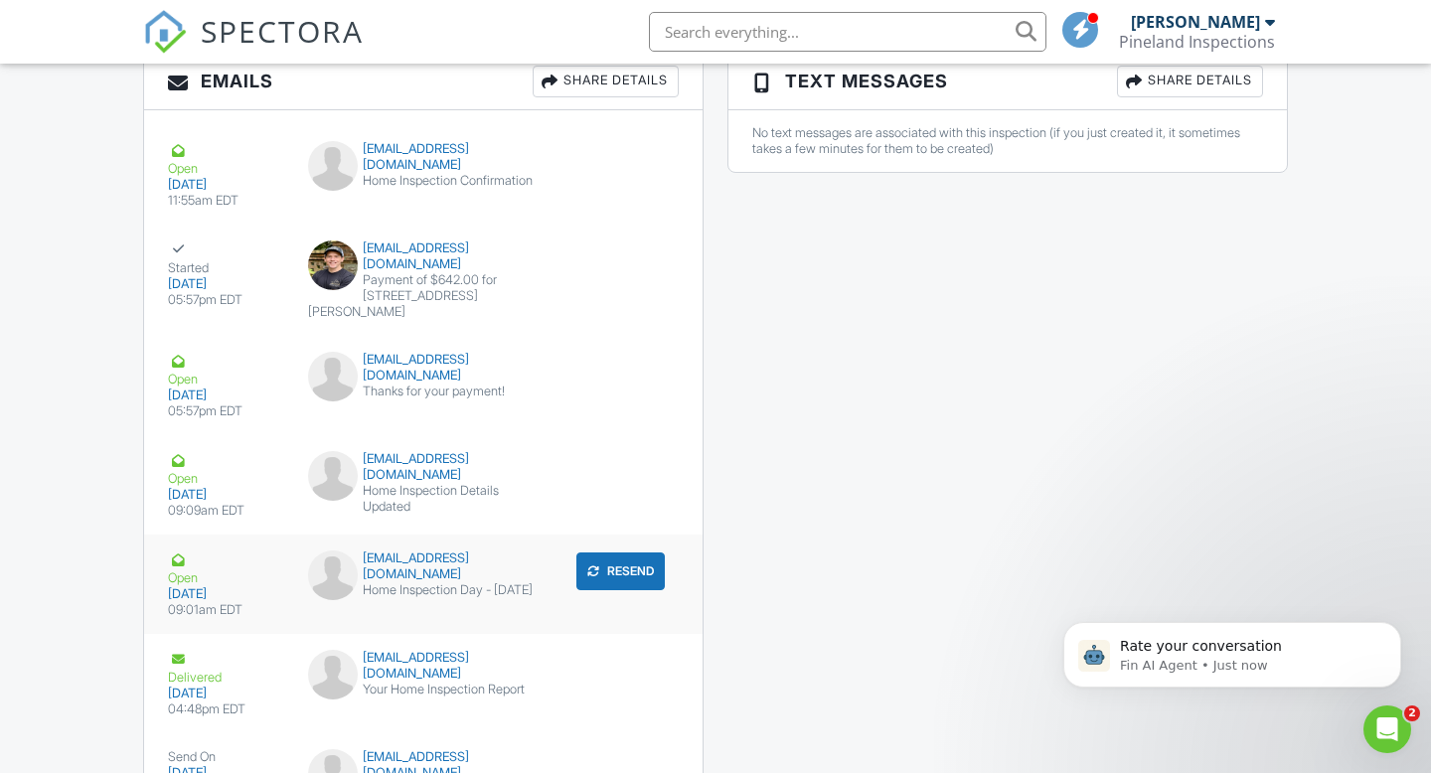
scroll to position [2623, 0]
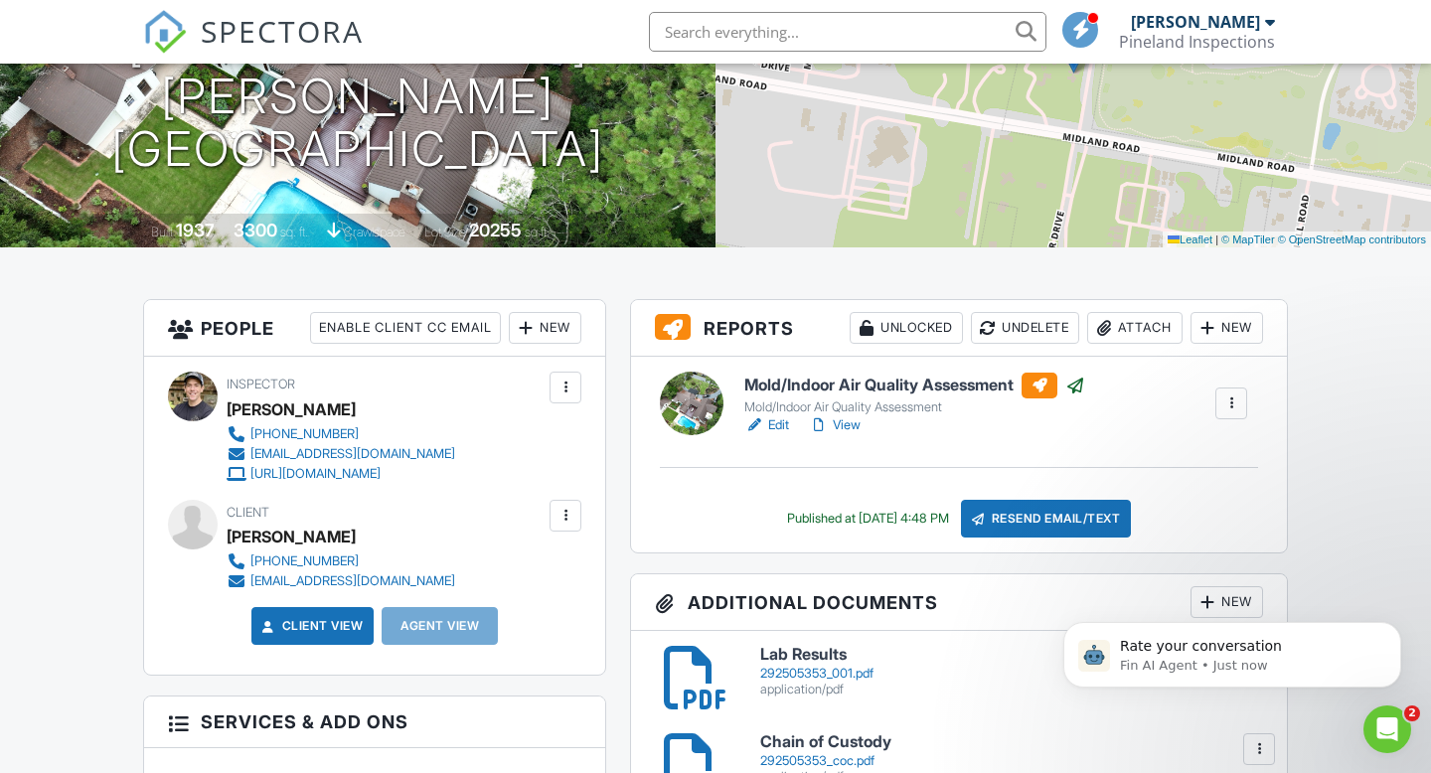
scroll to position [286, 0]
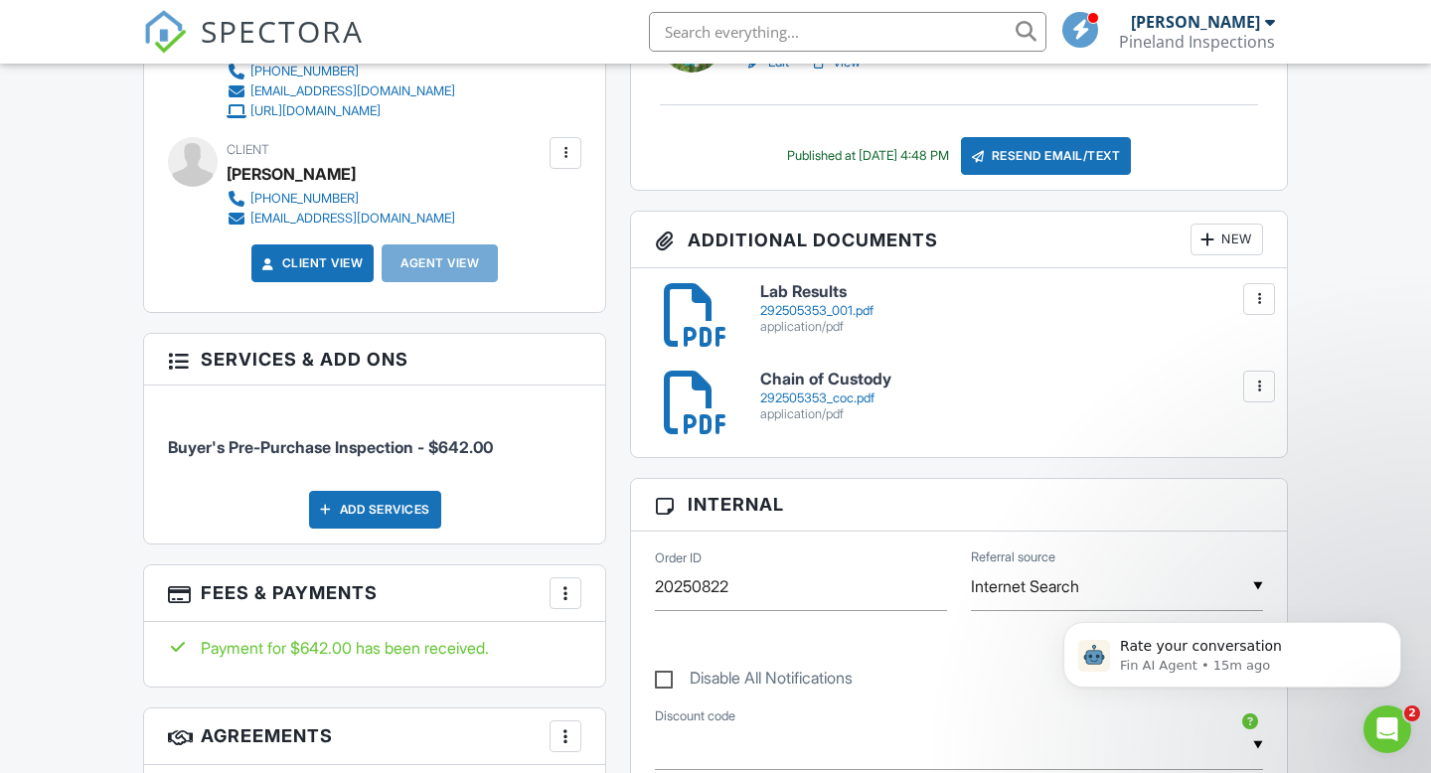
scroll to position [645, 0]
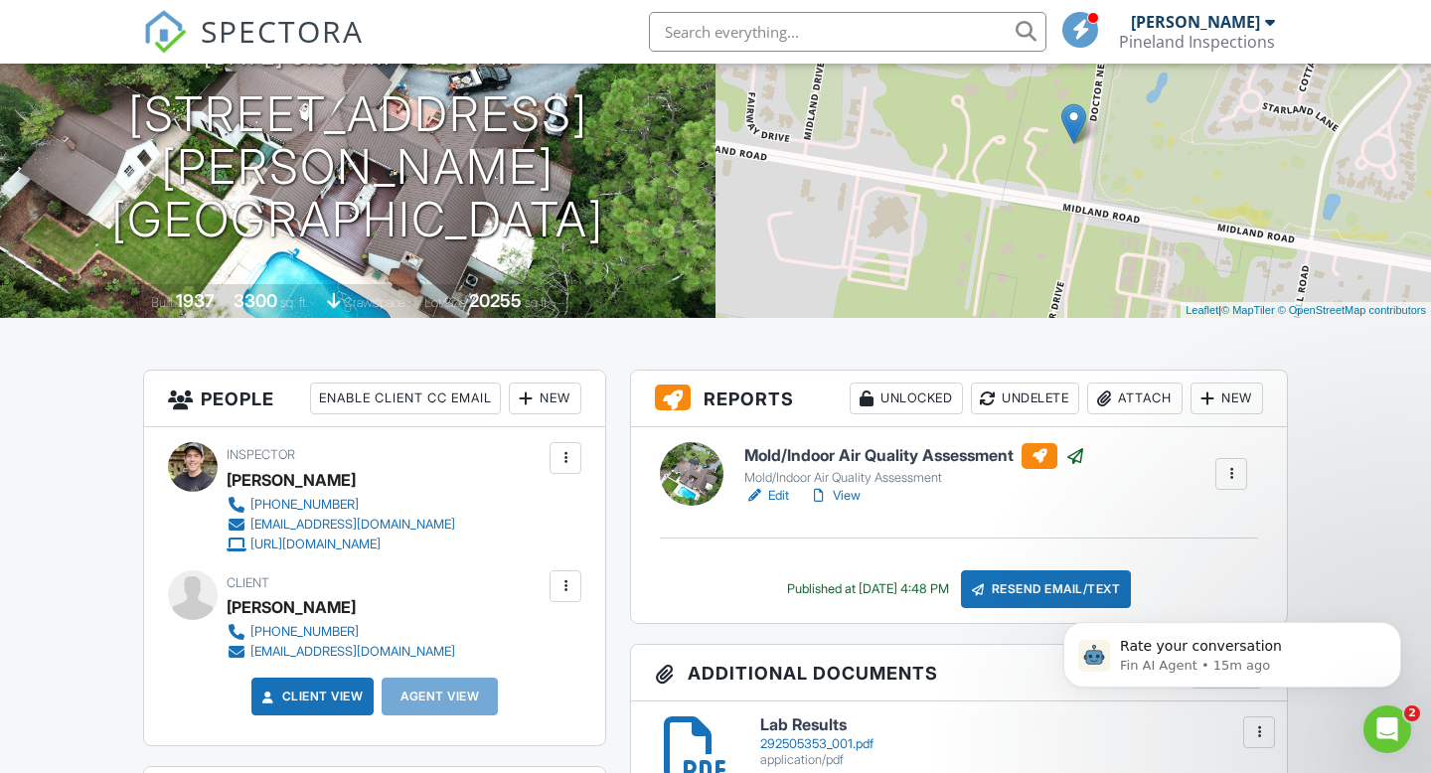
scroll to position [212, 0]
click at [832, 499] on link "View" at bounding box center [835, 497] width 52 height 20
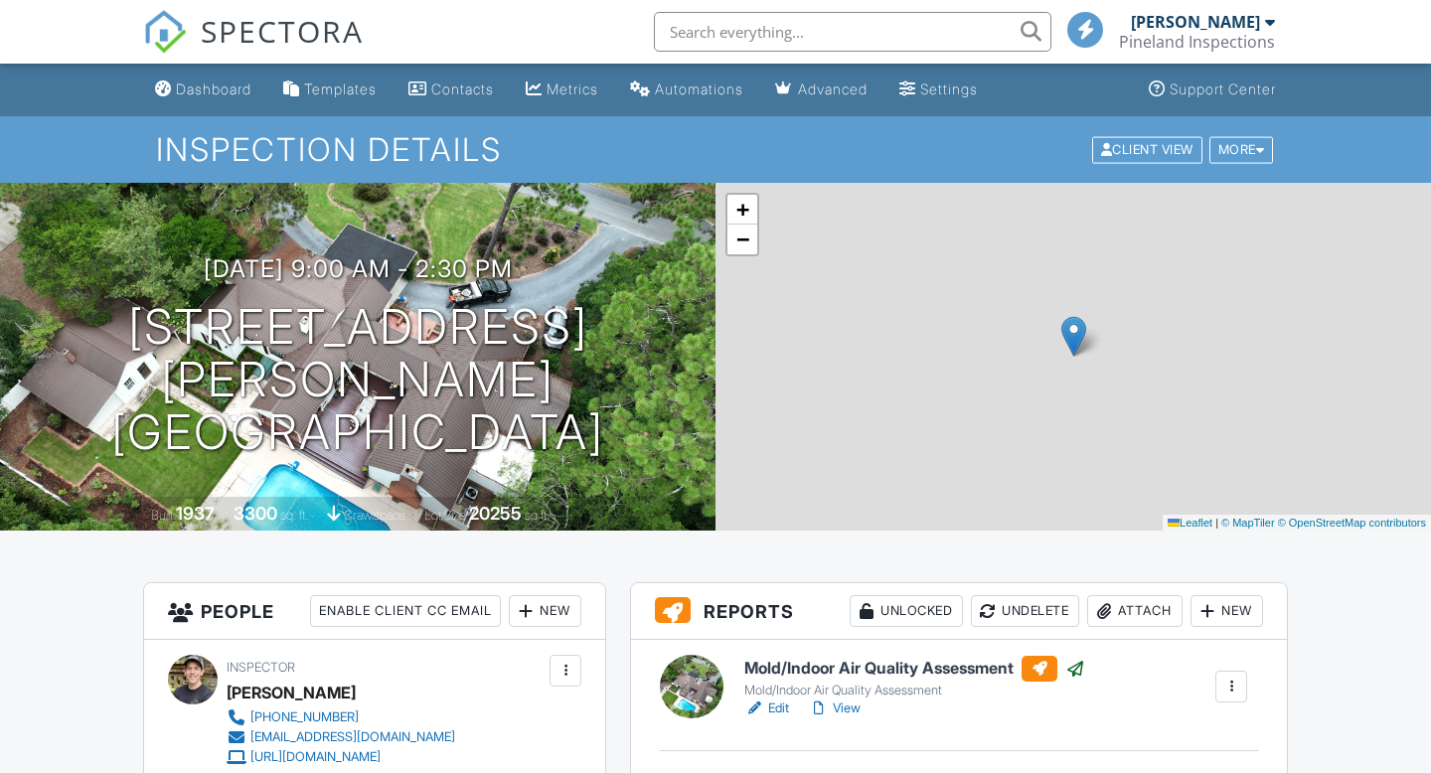
scroll to position [319, 0]
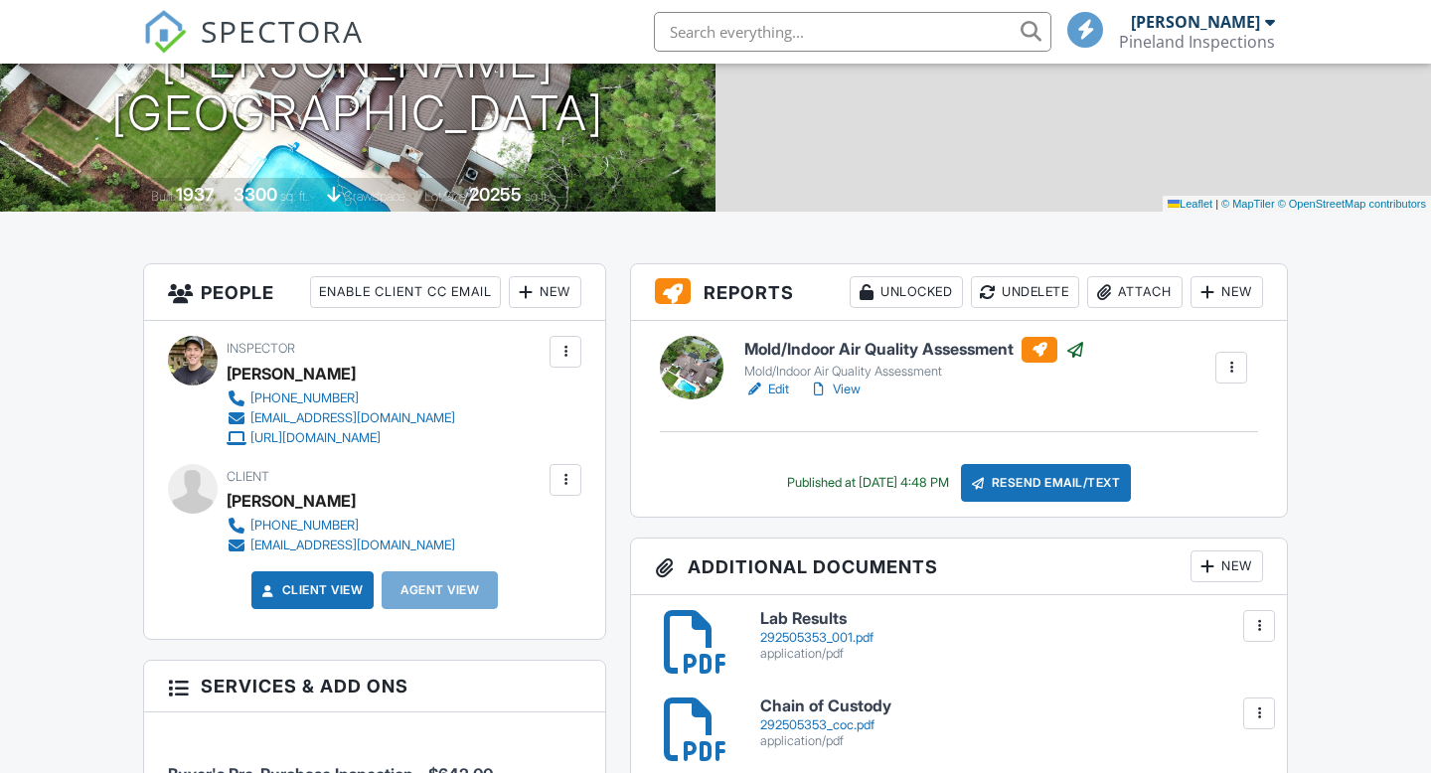
click at [860, 391] on link "View" at bounding box center [835, 390] width 52 height 20
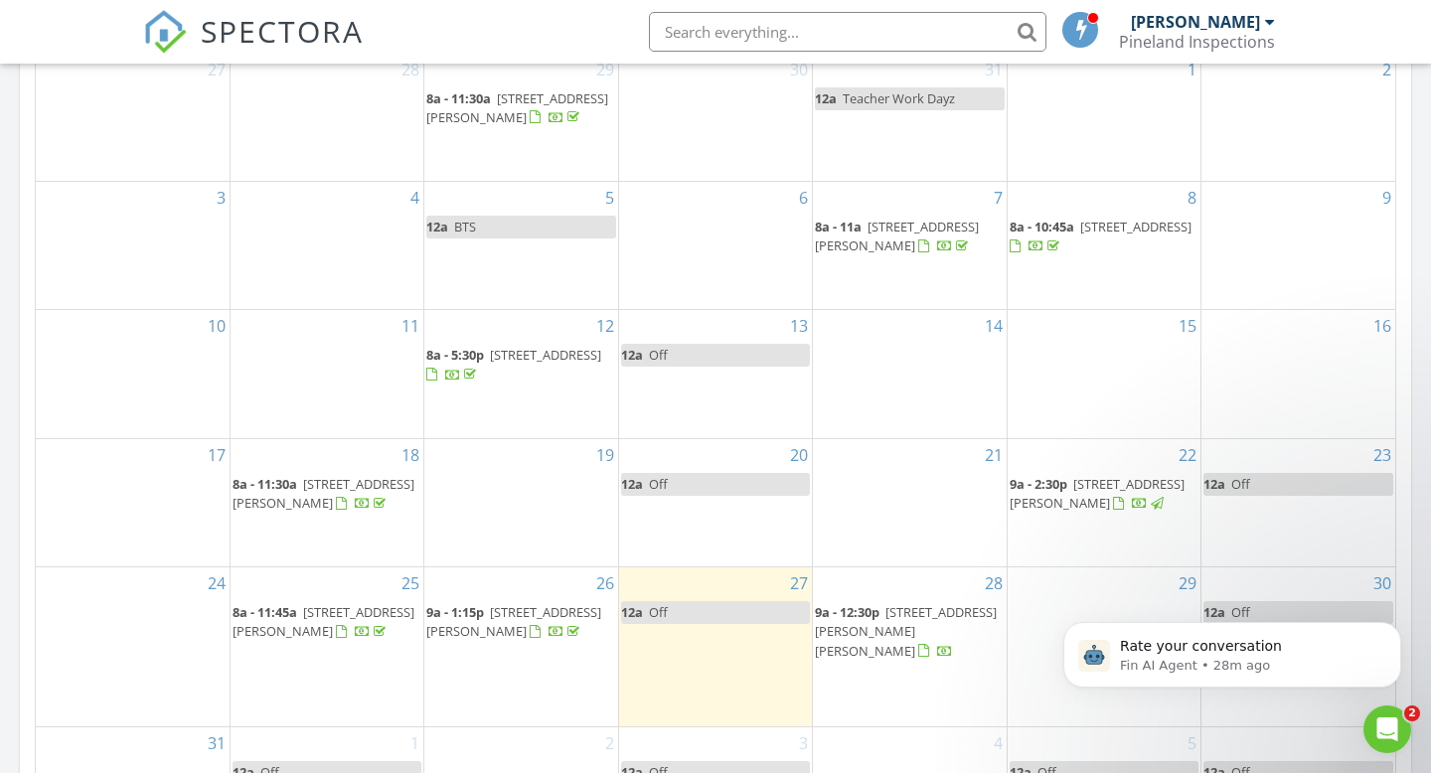
scroll to position [998, 0]
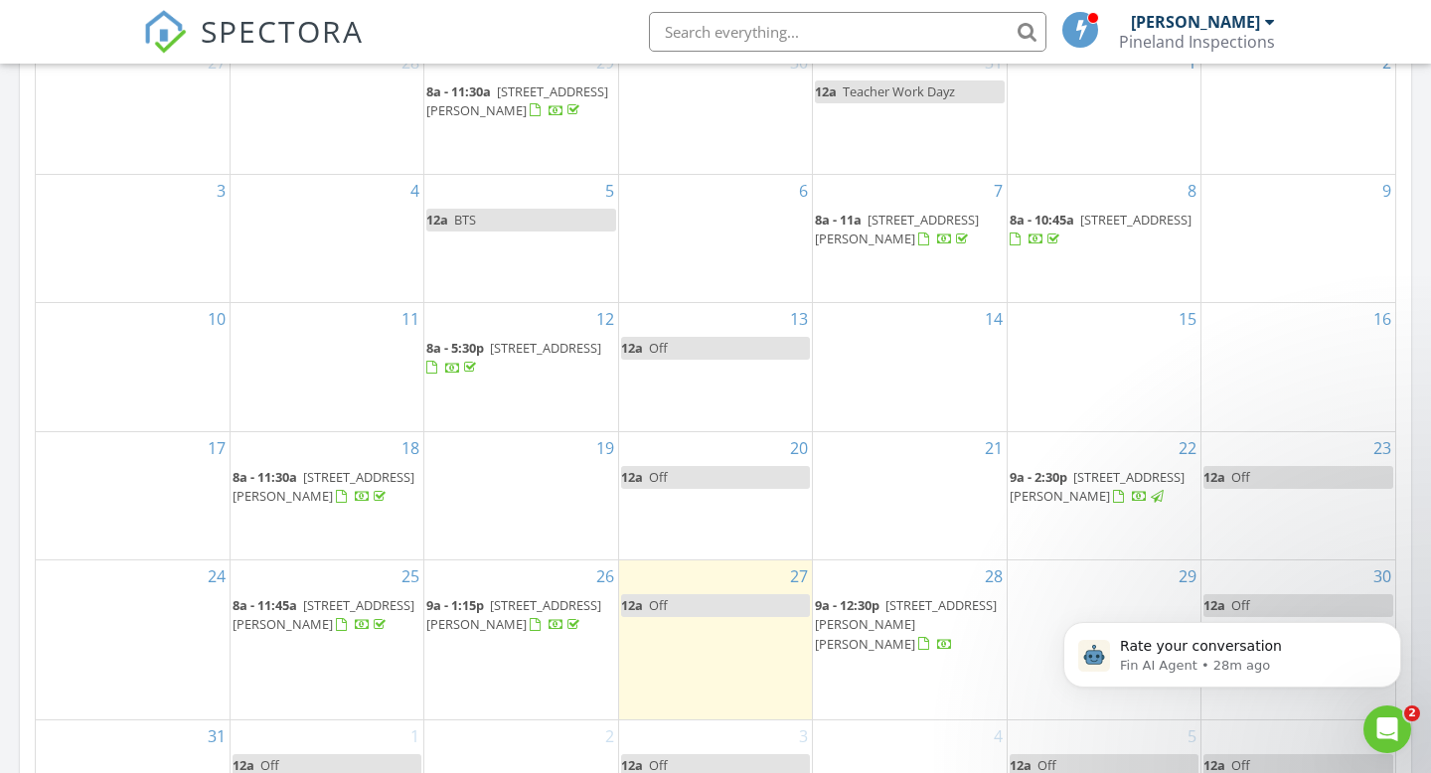
click at [1079, 505] on span "125 Dr Neal Rd, Southern Pines 28387" at bounding box center [1097, 486] width 175 height 37
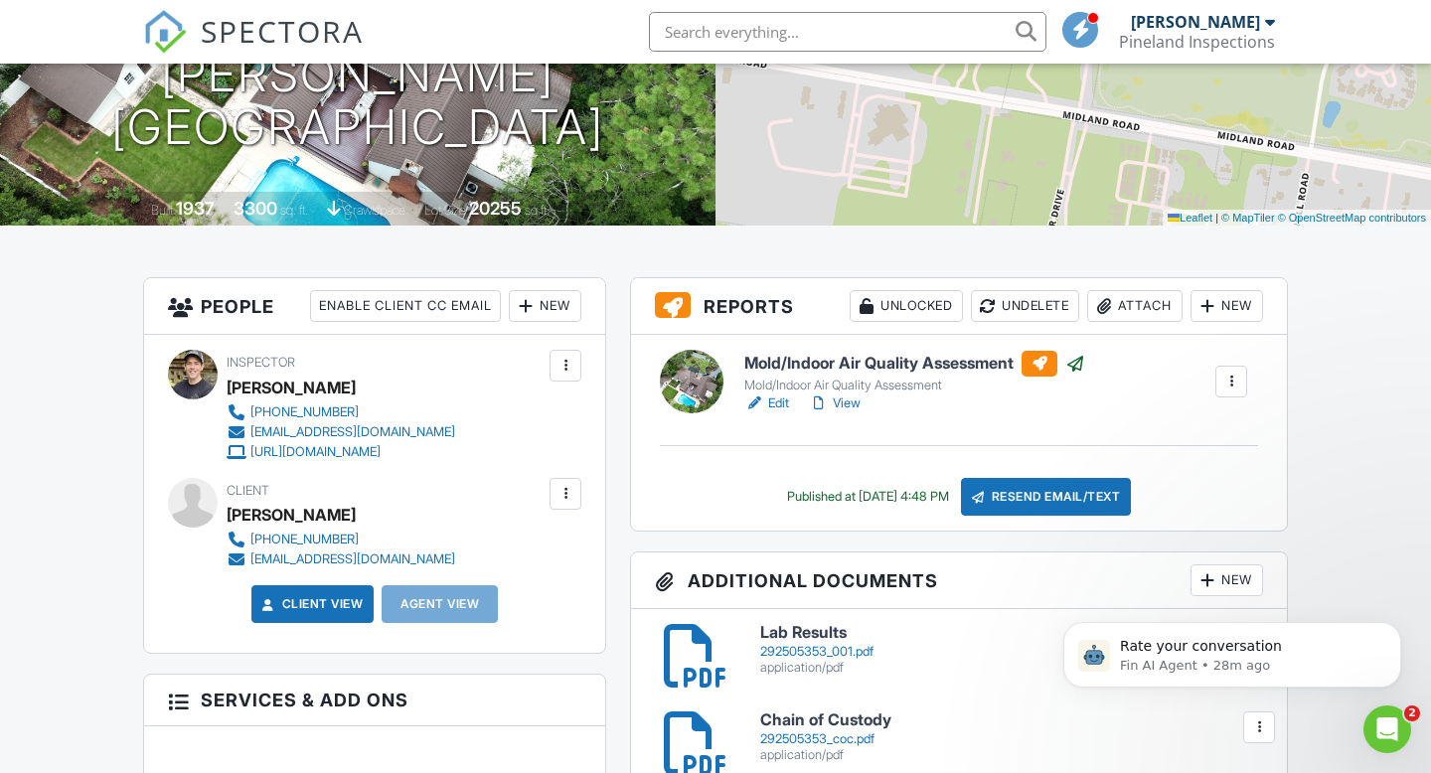
click at [850, 406] on link "View" at bounding box center [835, 404] width 52 height 20
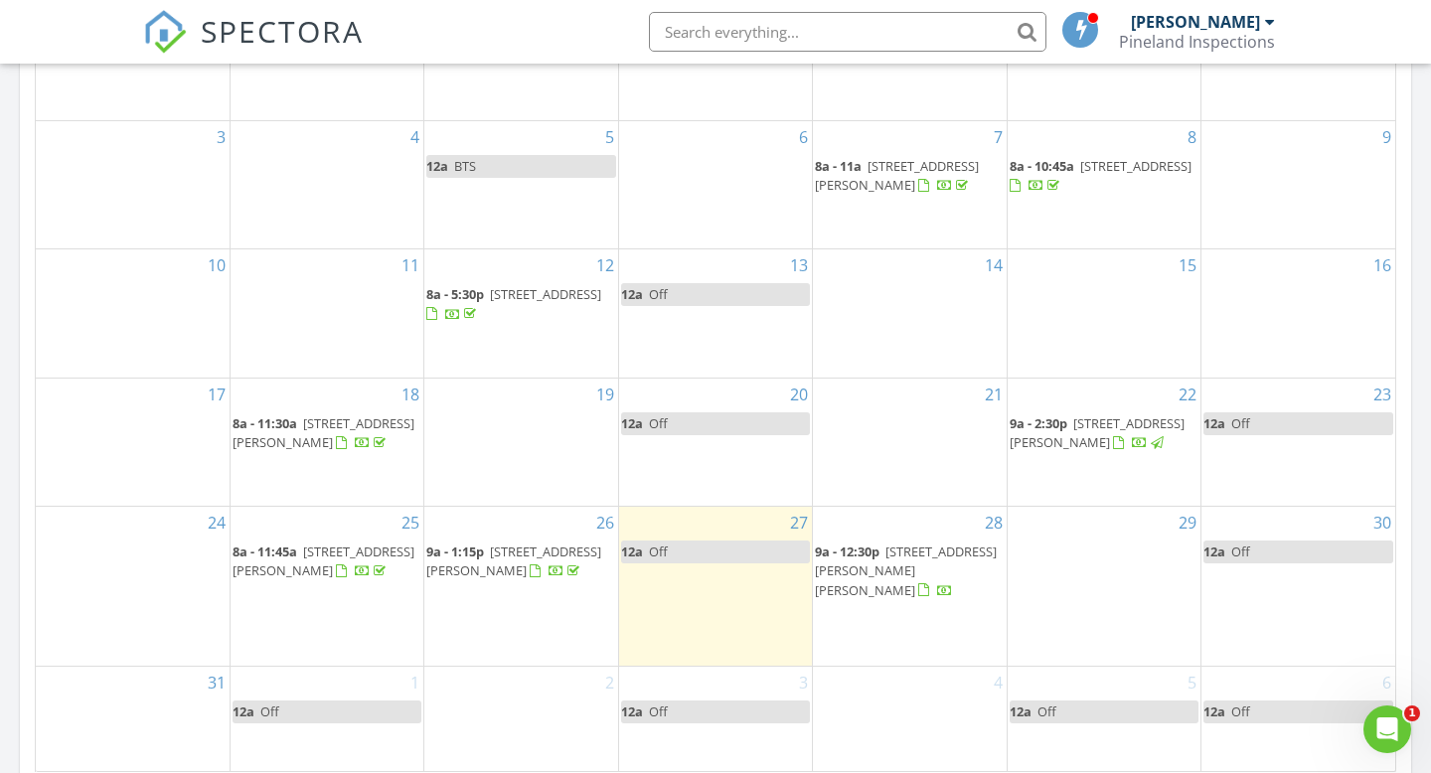
scroll to position [1055, 0]
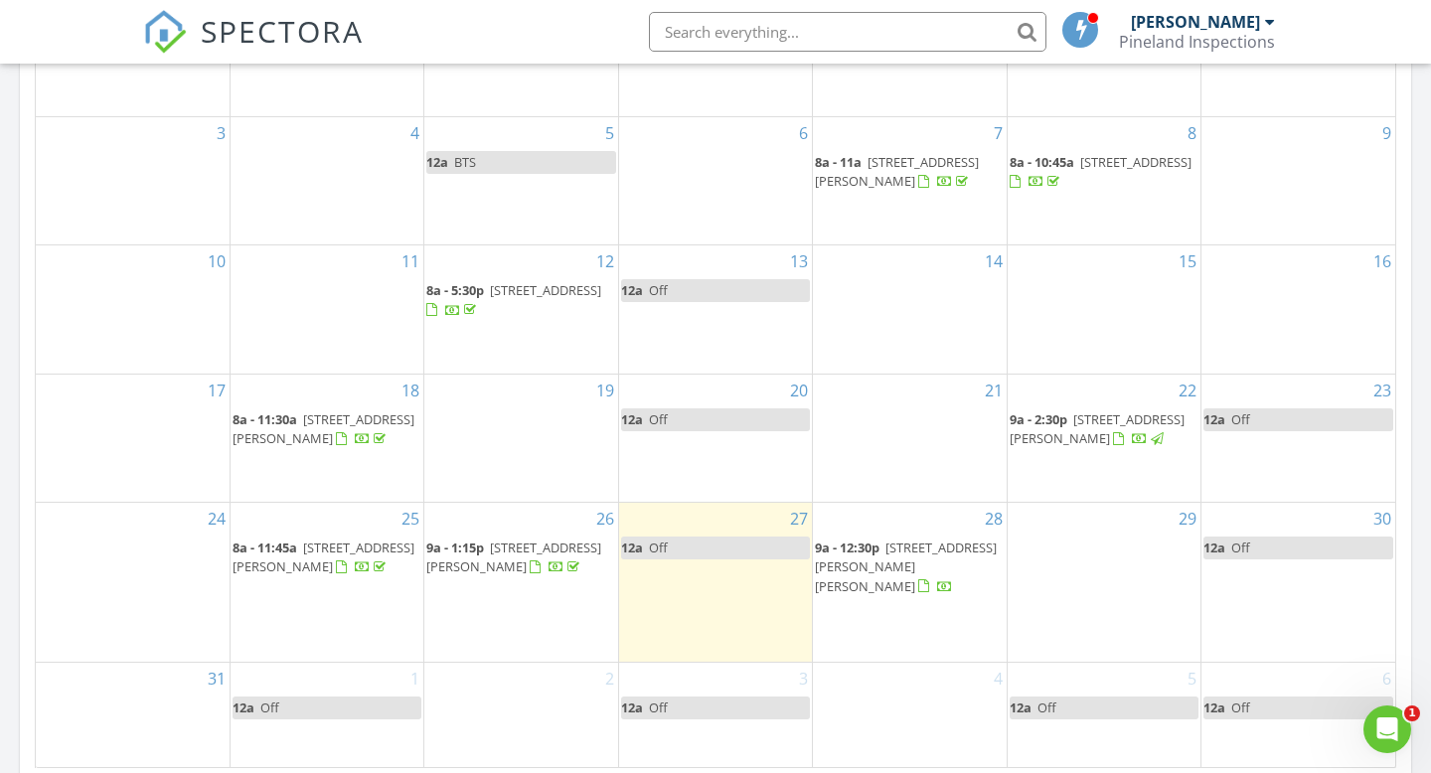
click at [1116, 440] on span "[STREET_ADDRESS][PERSON_NAME]" at bounding box center [1097, 428] width 175 height 37
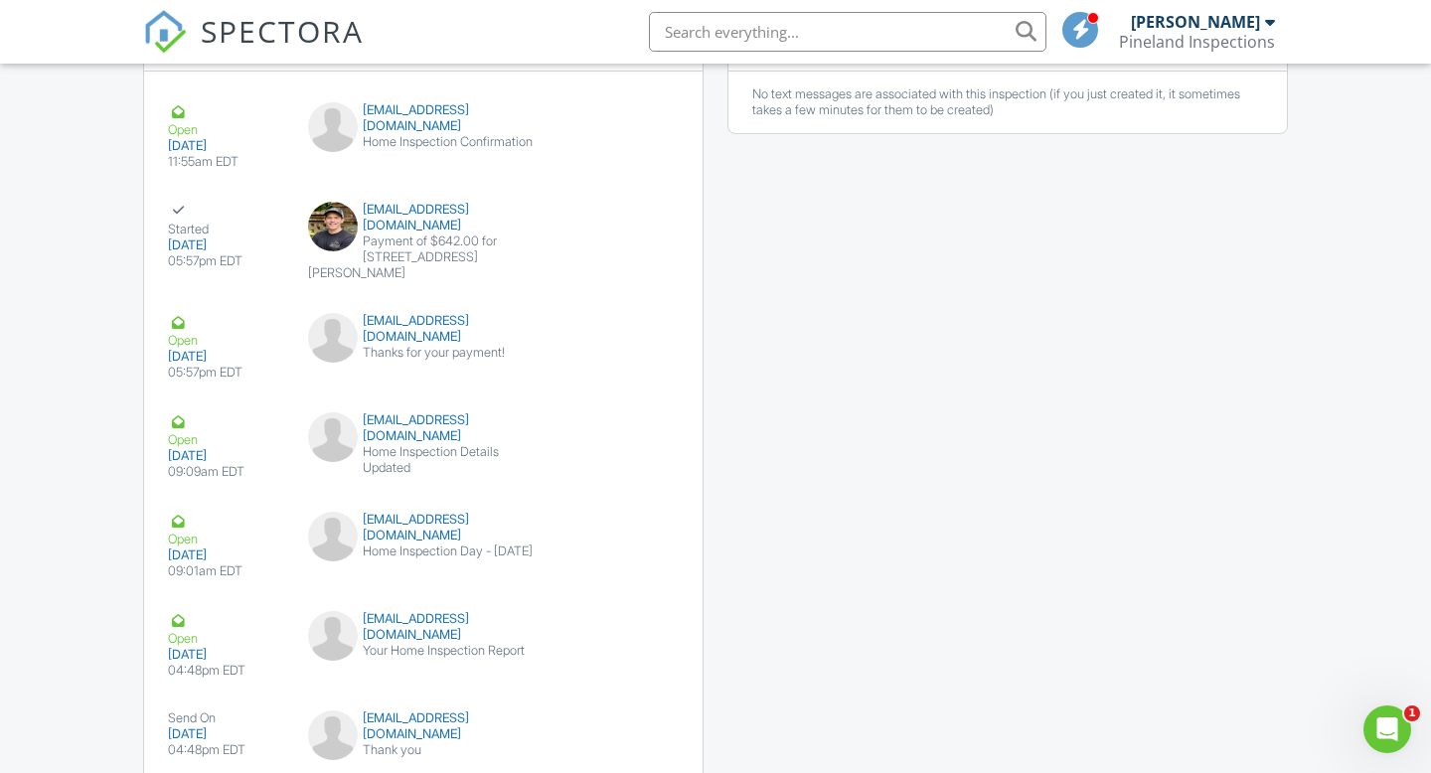
scroll to position [2623, 0]
